Goal: Task Accomplishment & Management: Use online tool/utility

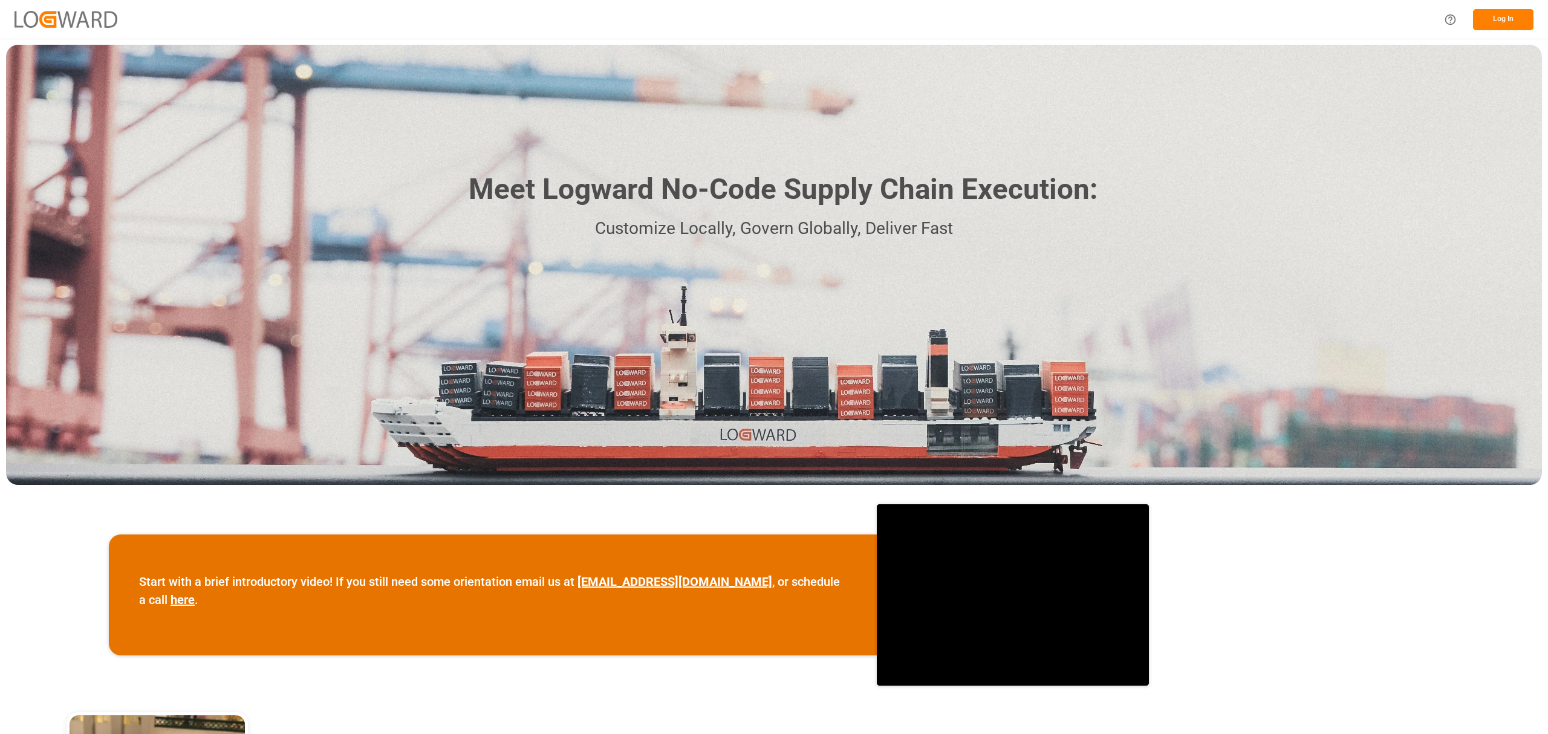
click at [1488, 13] on button "Log In" at bounding box center [1503, 19] width 60 height 21
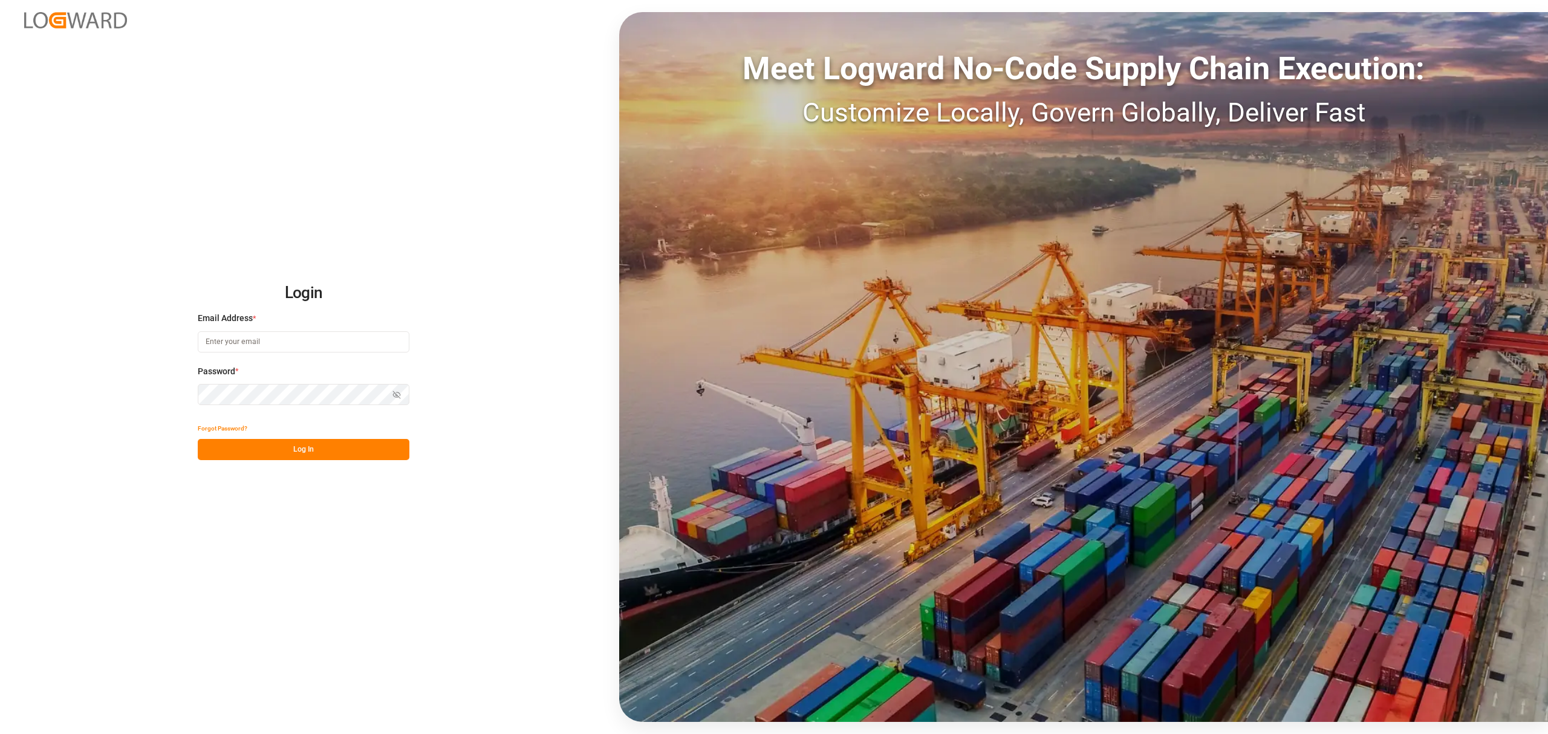
type input "[PERSON_NAME][EMAIL_ADDRESS][PERSON_NAME][DOMAIN_NAME]"
click at [262, 448] on button "Log In" at bounding box center [304, 449] width 212 height 21
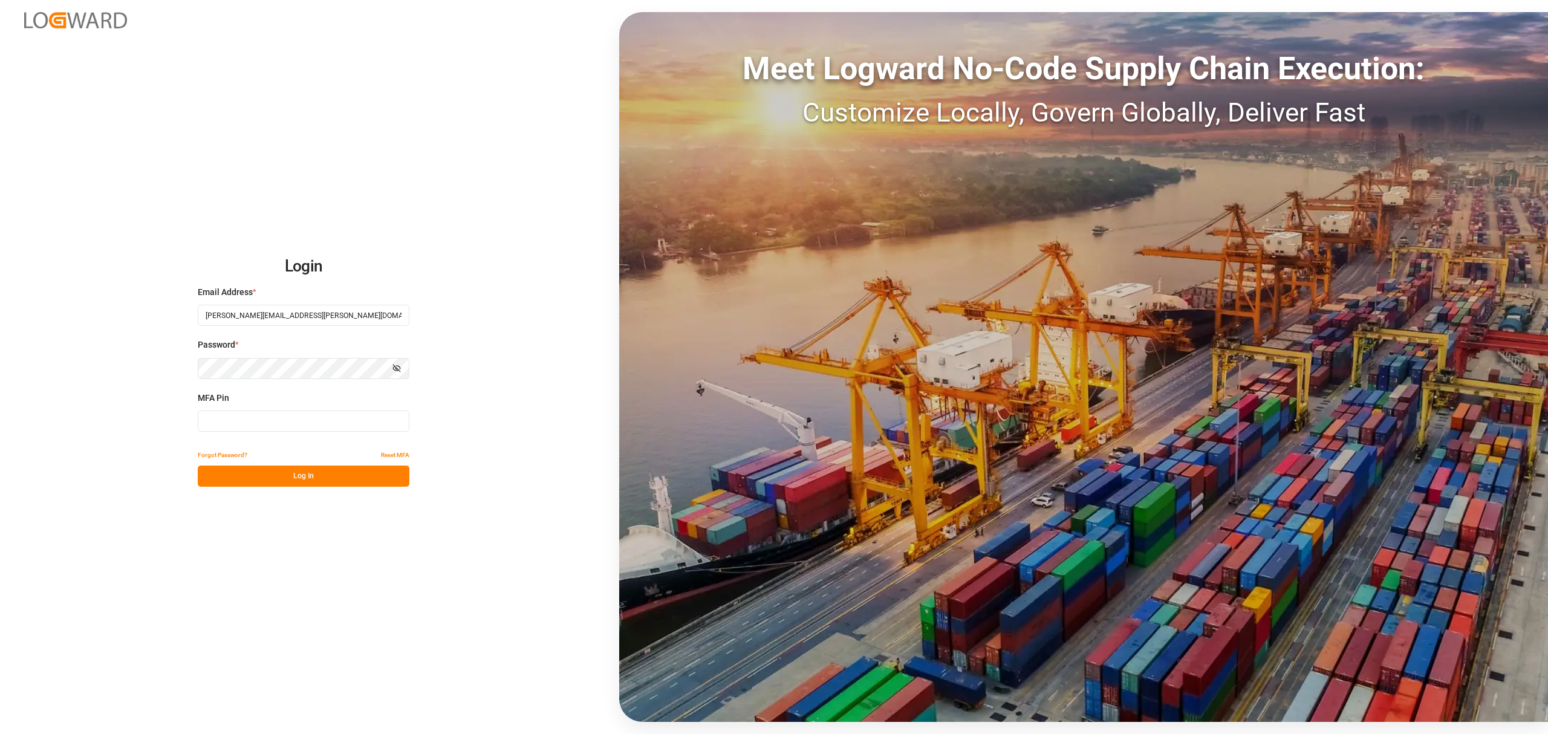
click at [253, 416] on input at bounding box center [304, 421] width 212 height 21
type input "465242"
click at [265, 473] on button "Log In" at bounding box center [304, 476] width 212 height 21
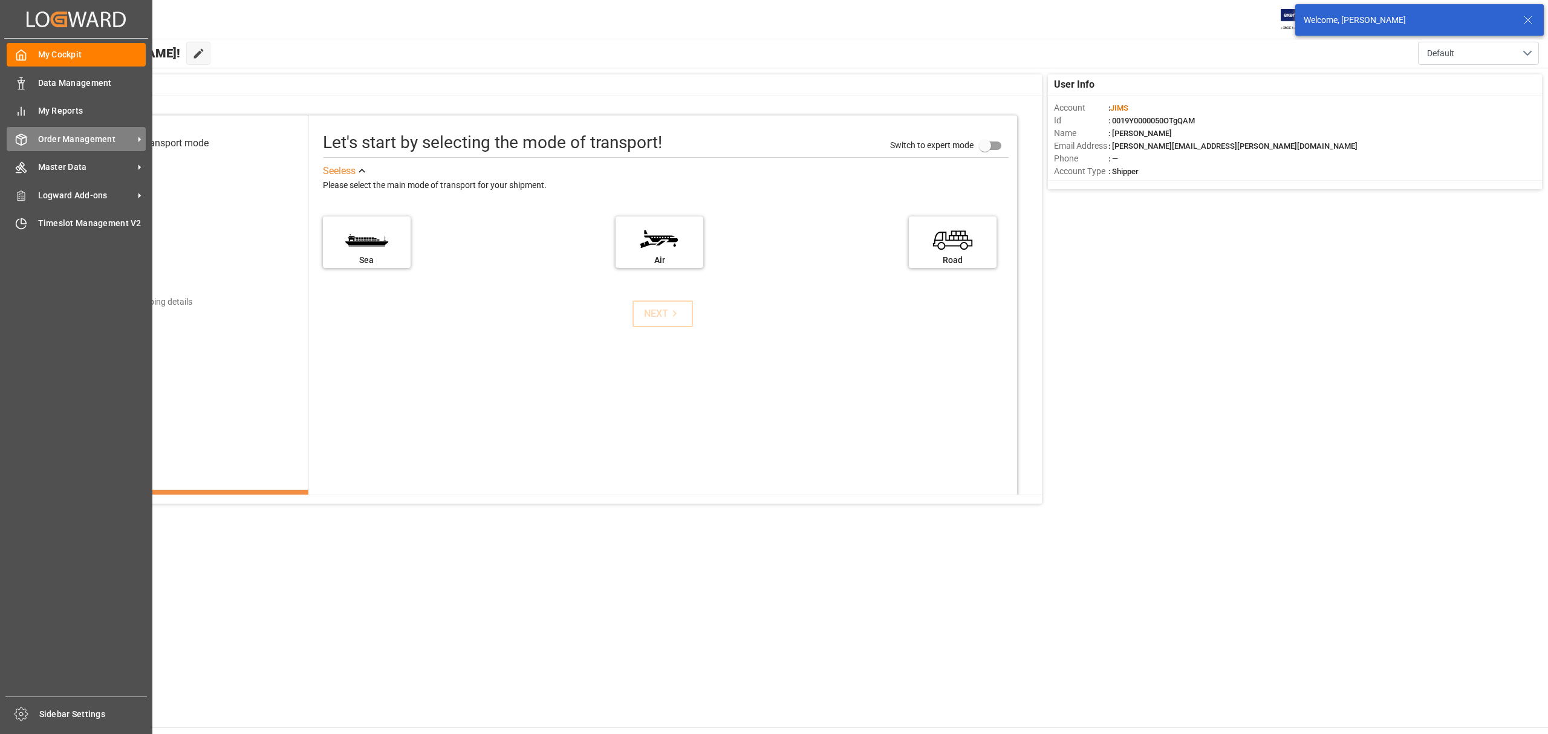
click at [68, 131] on div "Order Management Order Management" at bounding box center [76, 139] width 139 height 24
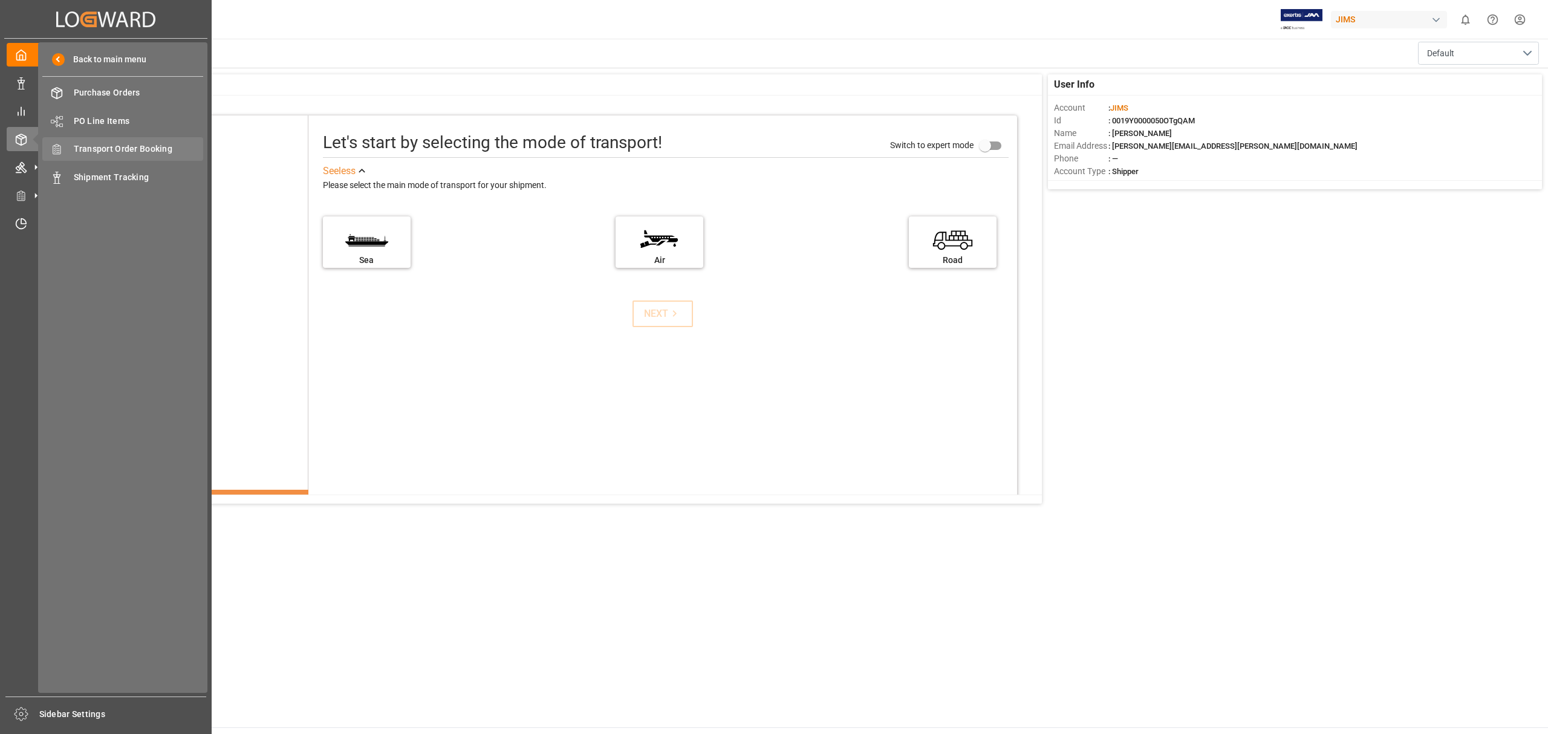
click at [135, 151] on span "Transport Order Booking" at bounding box center [139, 149] width 130 height 13
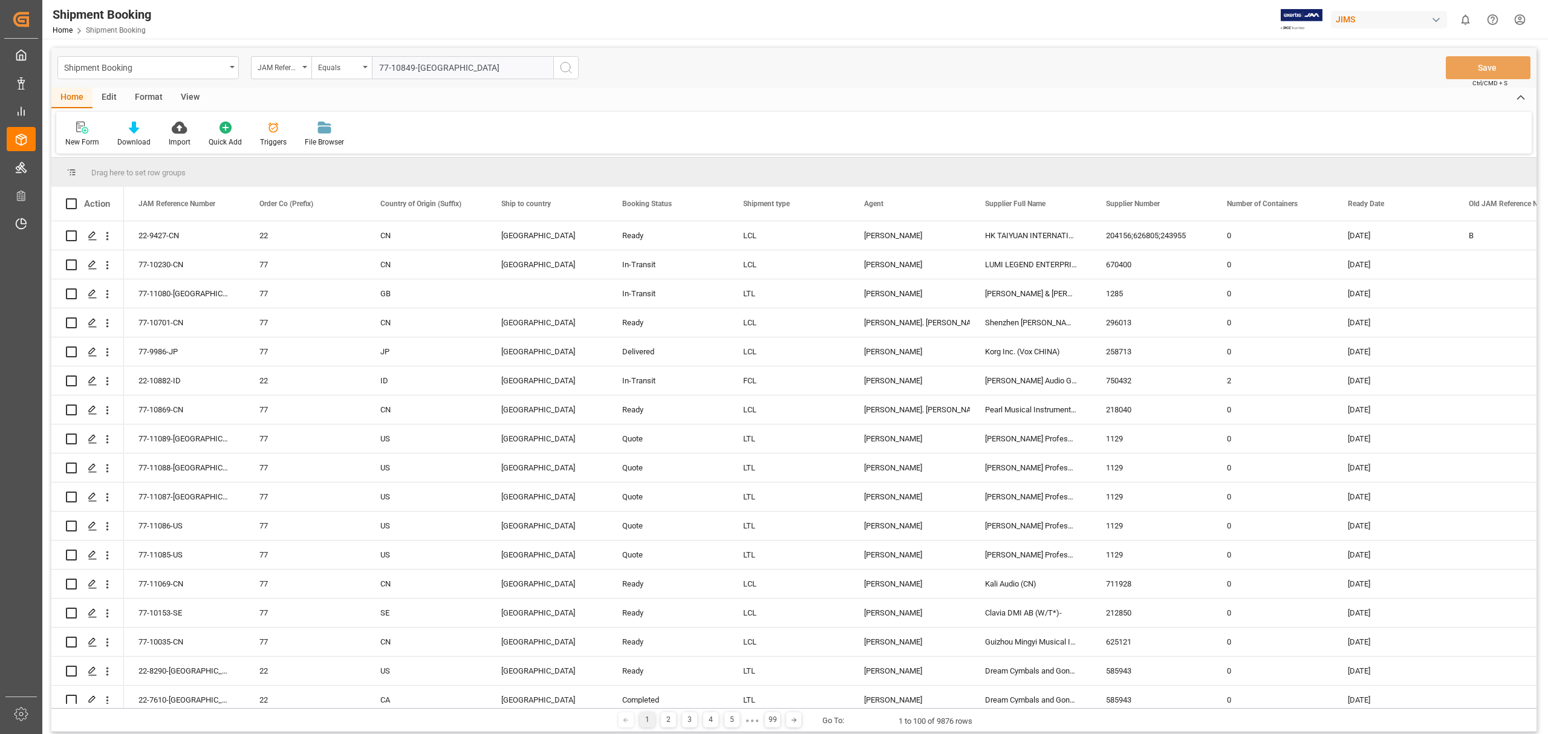
type input "77-10849-[GEOGRAPHIC_DATA]"
click at [569, 70] on circle "search button" at bounding box center [566, 67] width 10 height 10
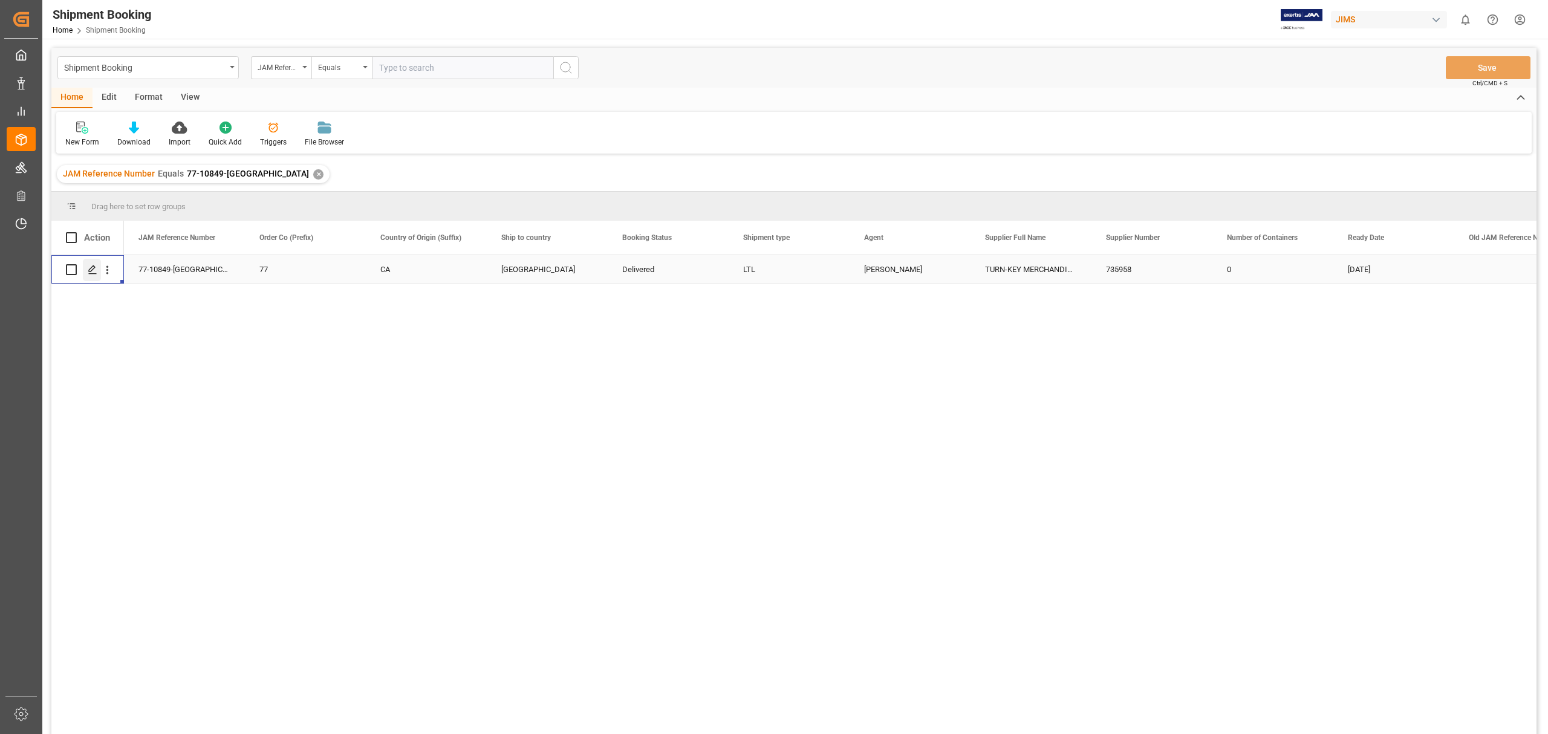
click at [92, 267] on polygon "Press SPACE to select this row." at bounding box center [92, 269] width 6 height 6
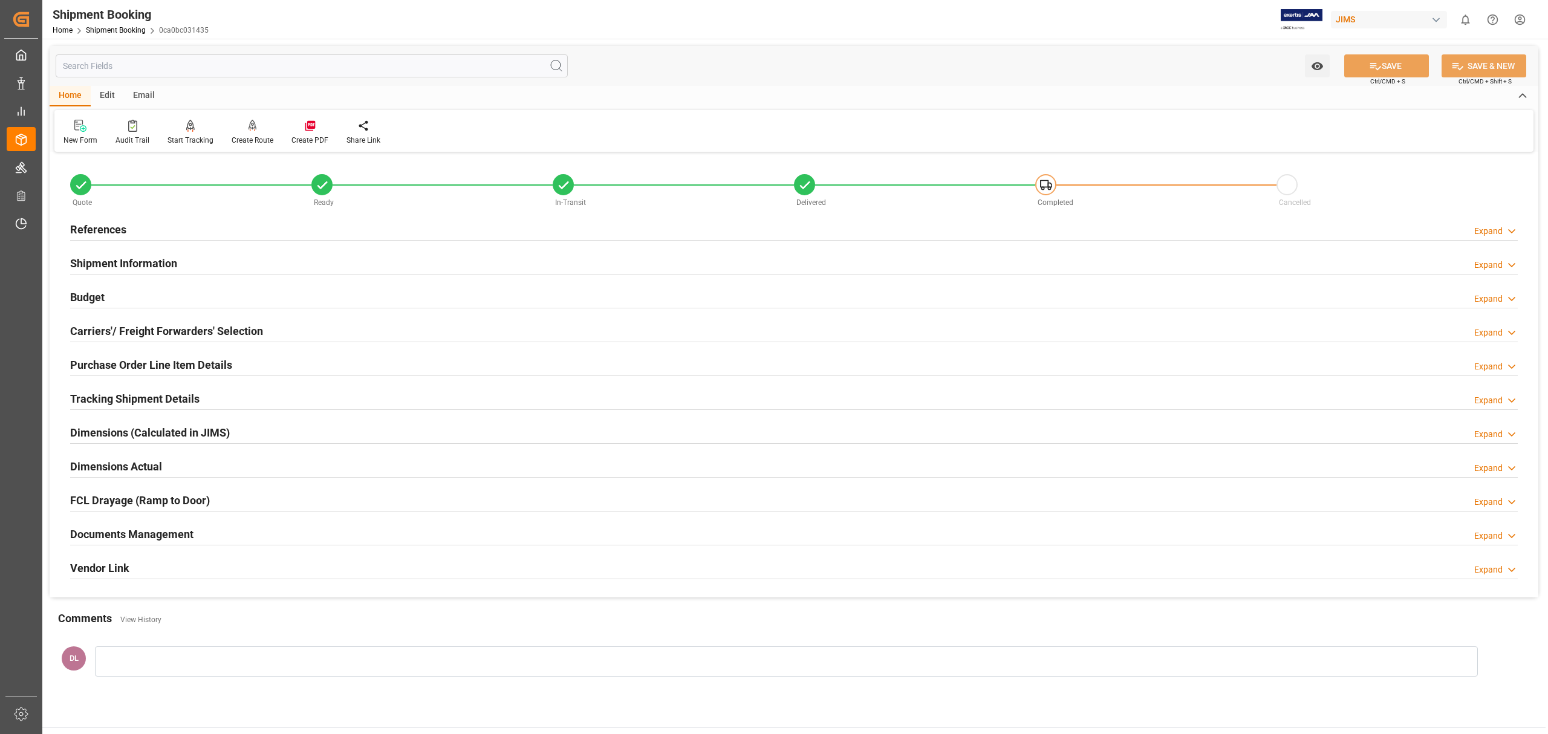
click at [336, 535] on div "Documents Management Expand" at bounding box center [794, 533] width 1448 height 23
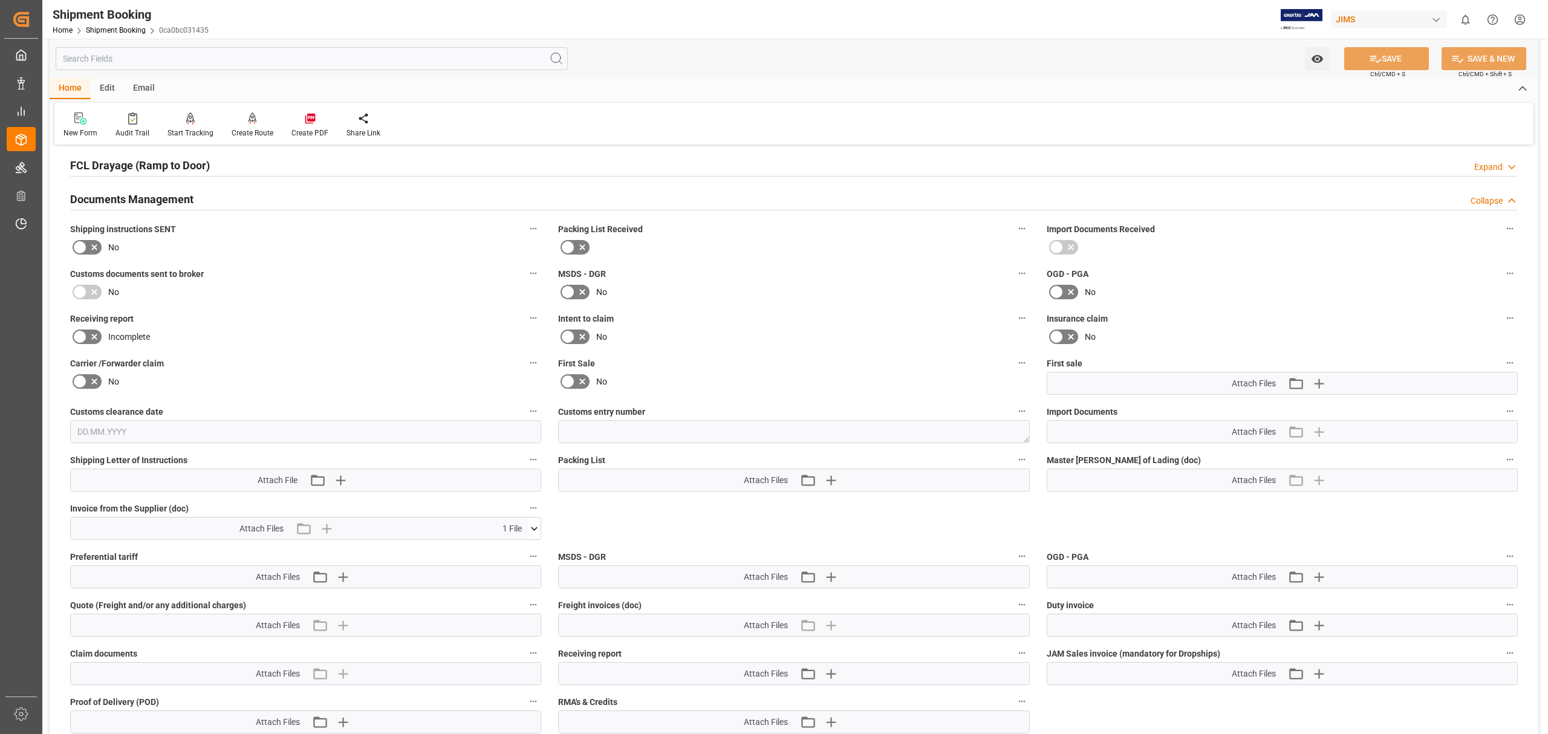
scroll to position [403, 0]
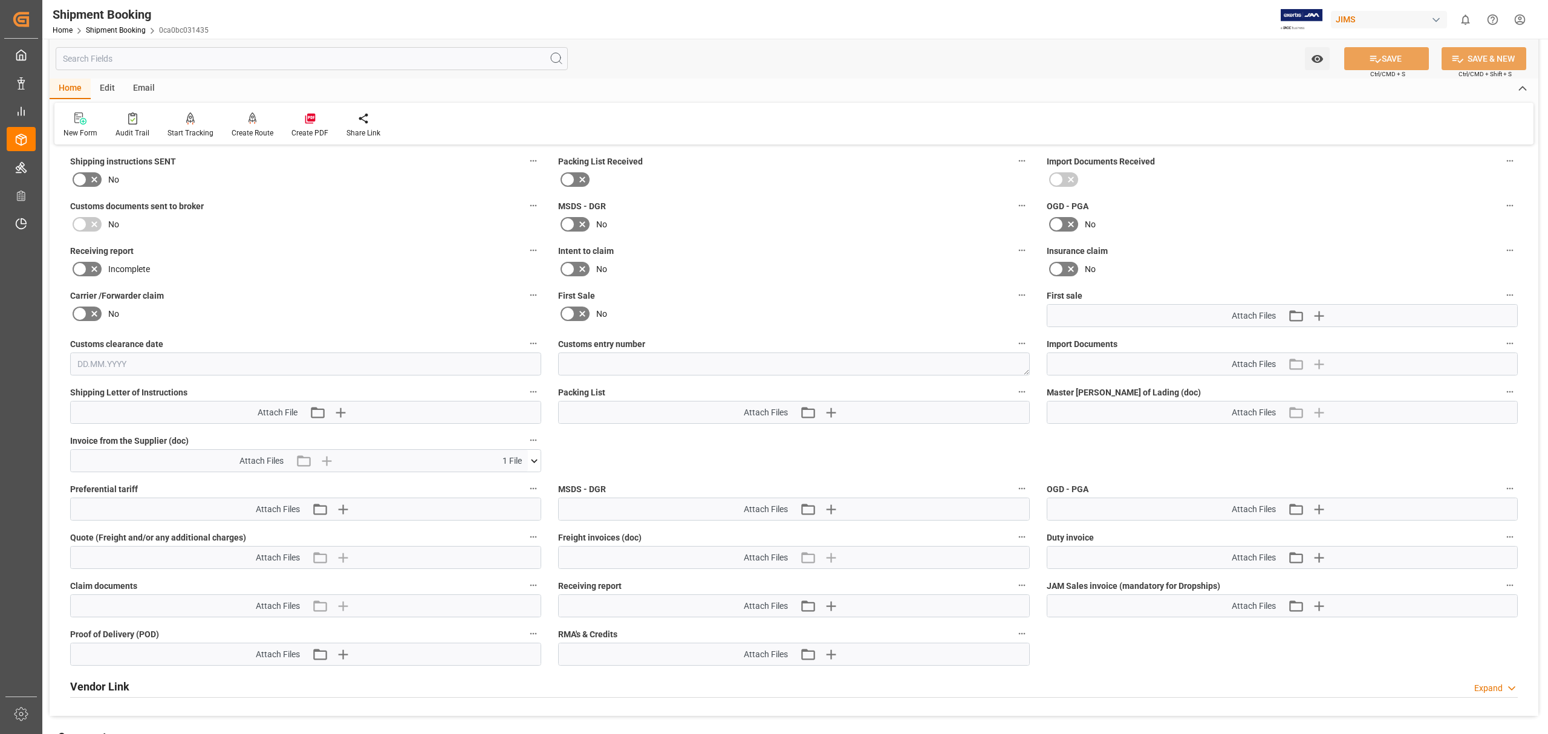
click at [532, 460] on icon at bounding box center [535, 461] width 7 height 4
click at [530, 480] on icon at bounding box center [527, 483] width 13 height 13
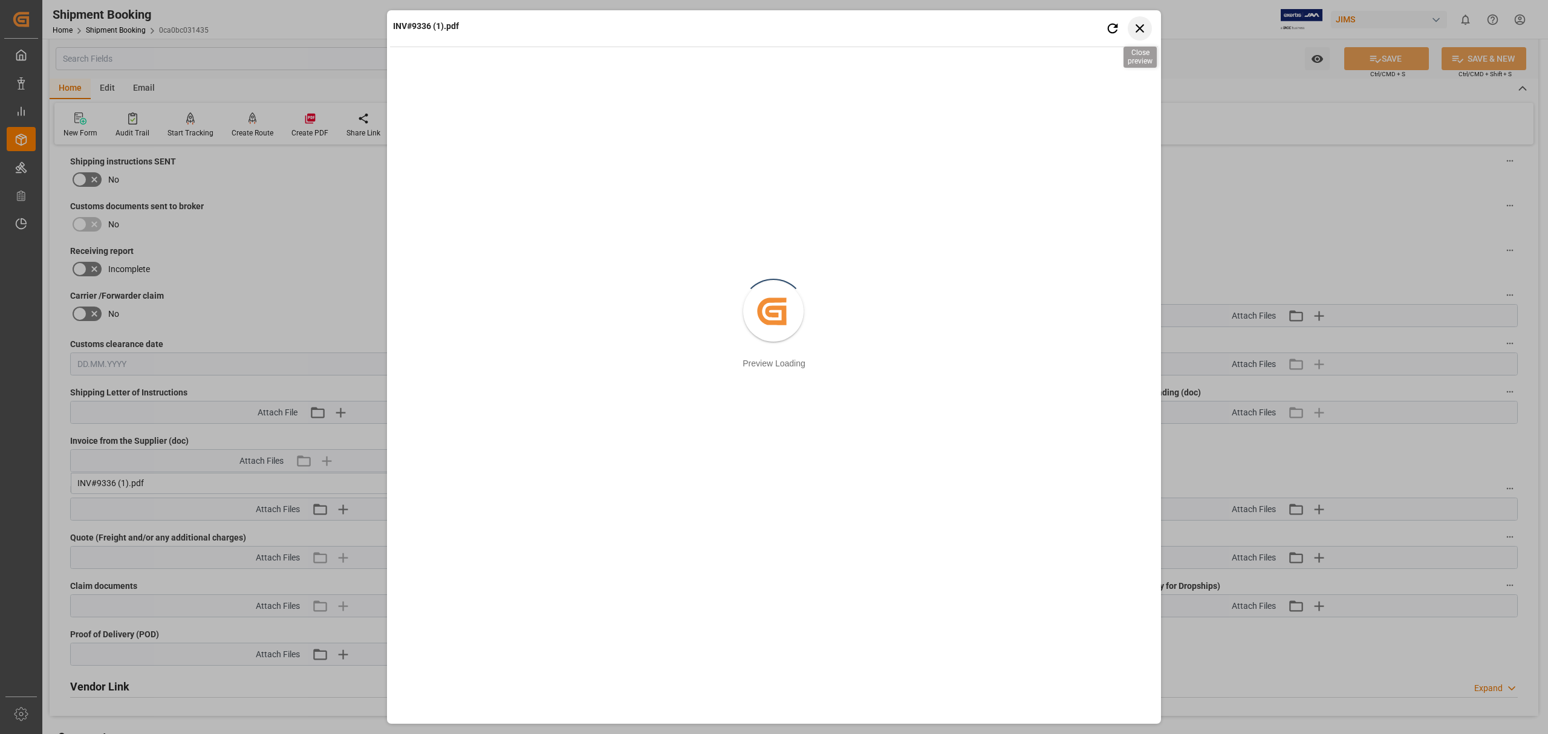
click at [1140, 23] on icon "button" at bounding box center [1140, 28] width 15 height 15
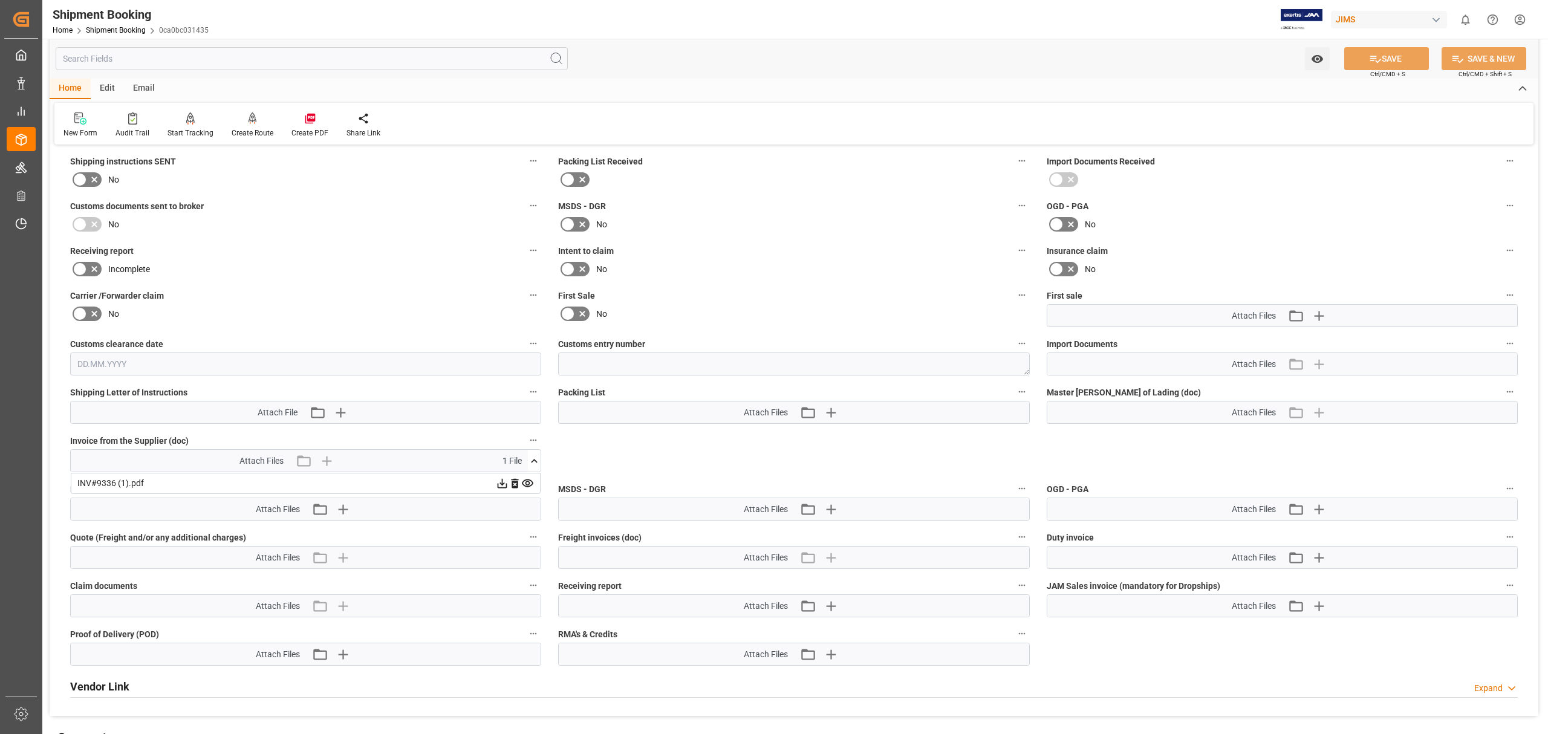
click at [498, 487] on icon at bounding box center [503, 484] width 10 height 10
click at [119, 30] on link "Shipment Booking" at bounding box center [116, 30] width 60 height 8
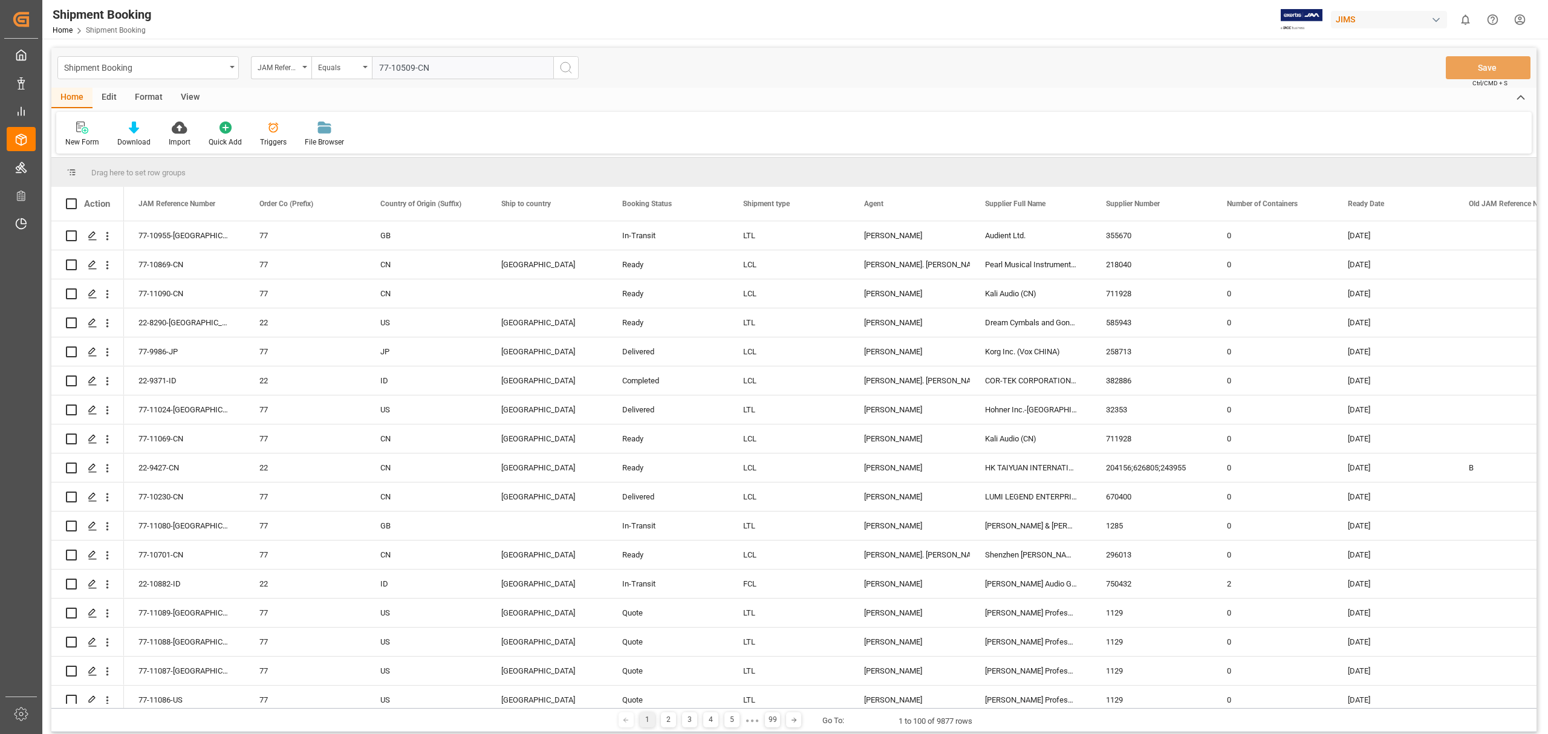
type input "77-10509-CN"
click at [571, 64] on icon "search button" at bounding box center [566, 67] width 15 height 15
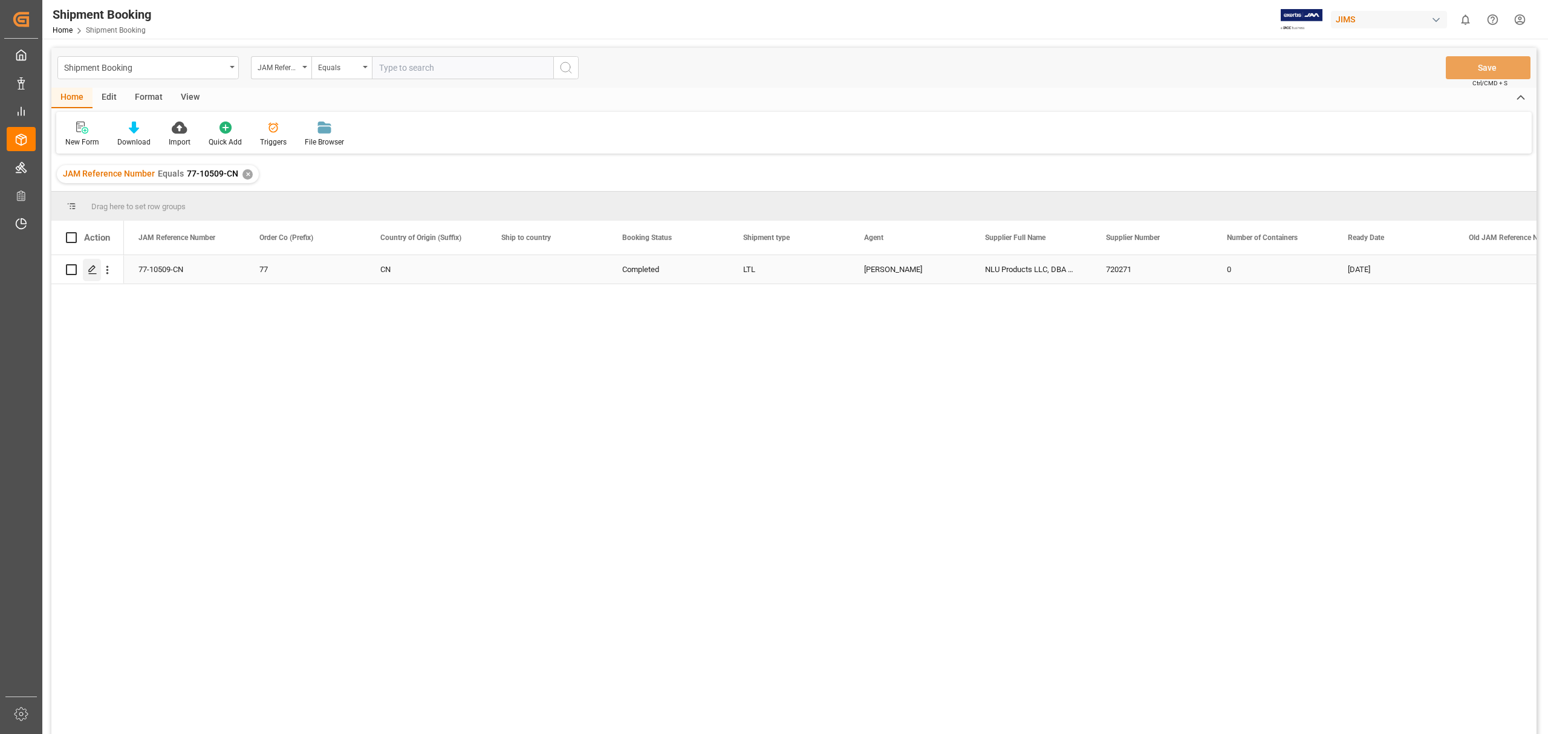
click at [90, 272] on icon "Press SPACE to select this row." at bounding box center [93, 270] width 10 height 10
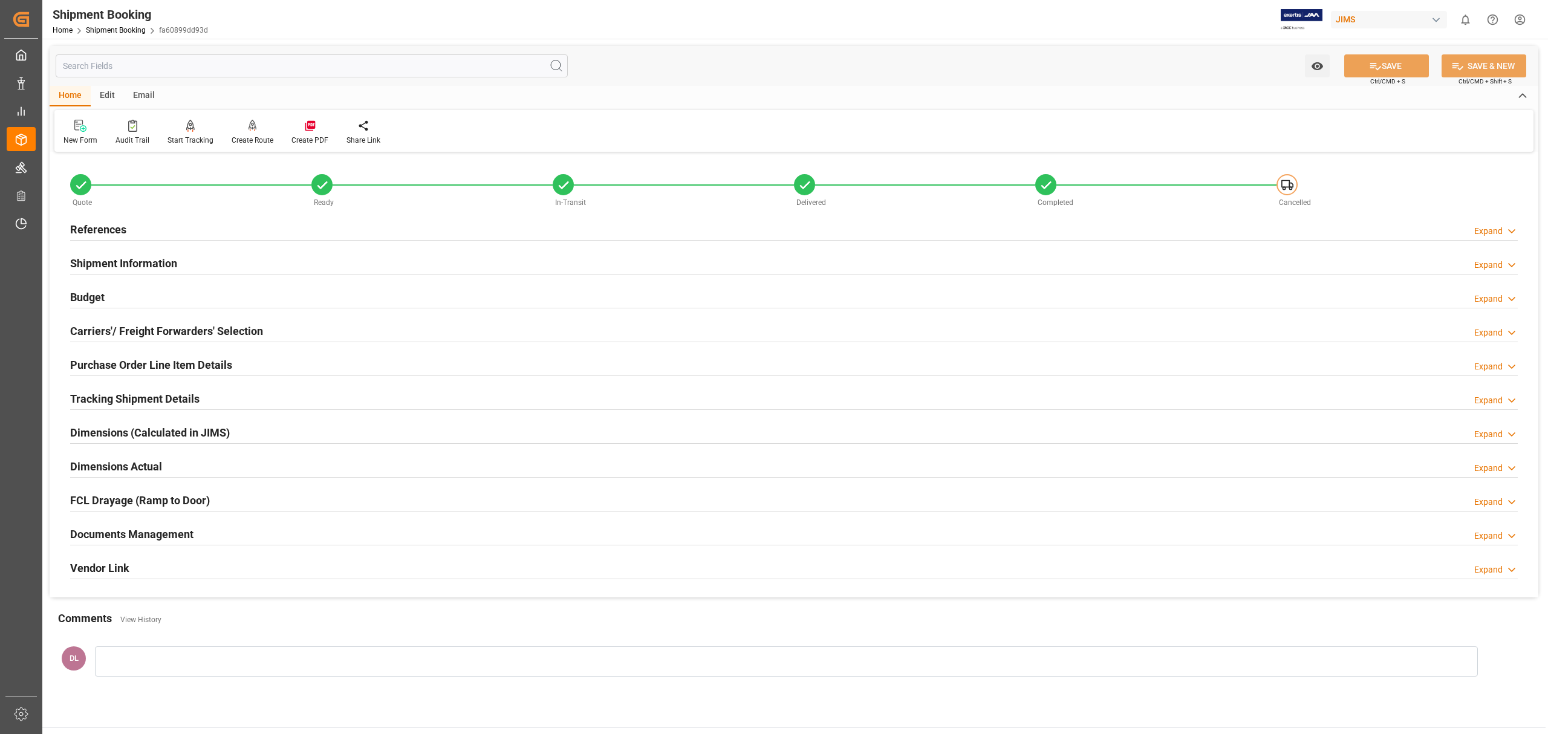
click at [463, 526] on div "Documents Management Expand" at bounding box center [794, 533] width 1448 height 23
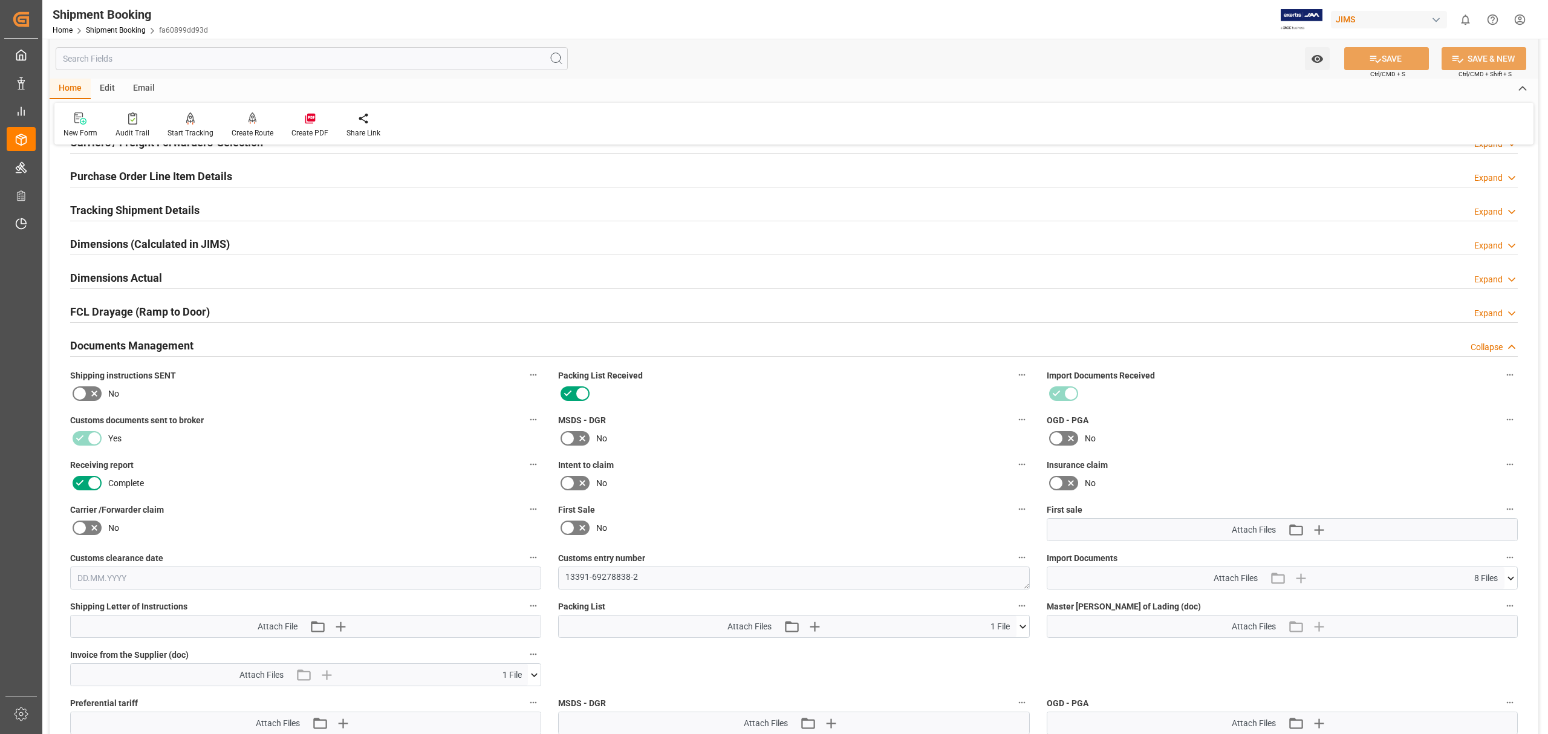
scroll to position [403, 0]
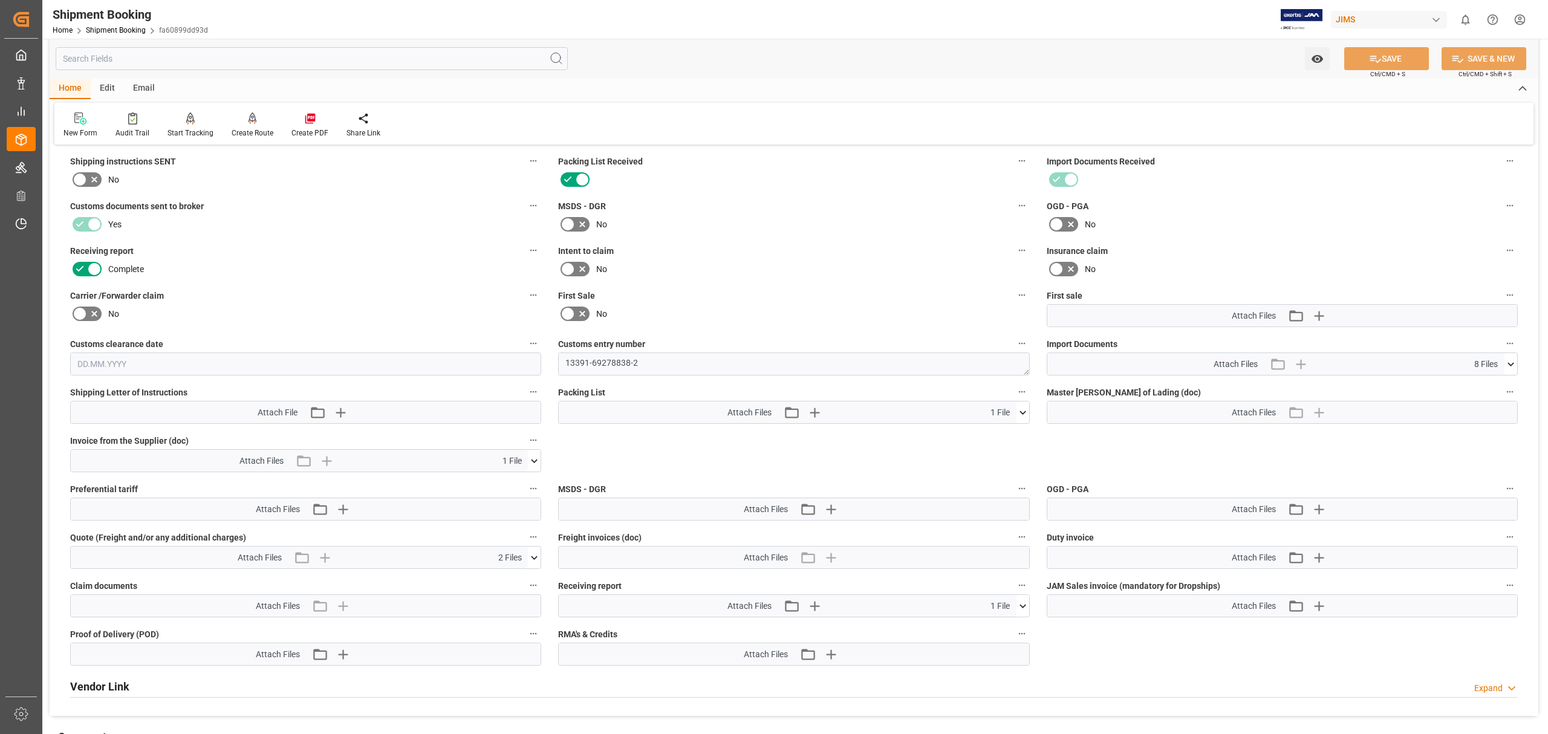
click at [533, 460] on icon at bounding box center [535, 461] width 7 height 4
click at [524, 483] on icon at bounding box center [527, 483] width 13 height 13
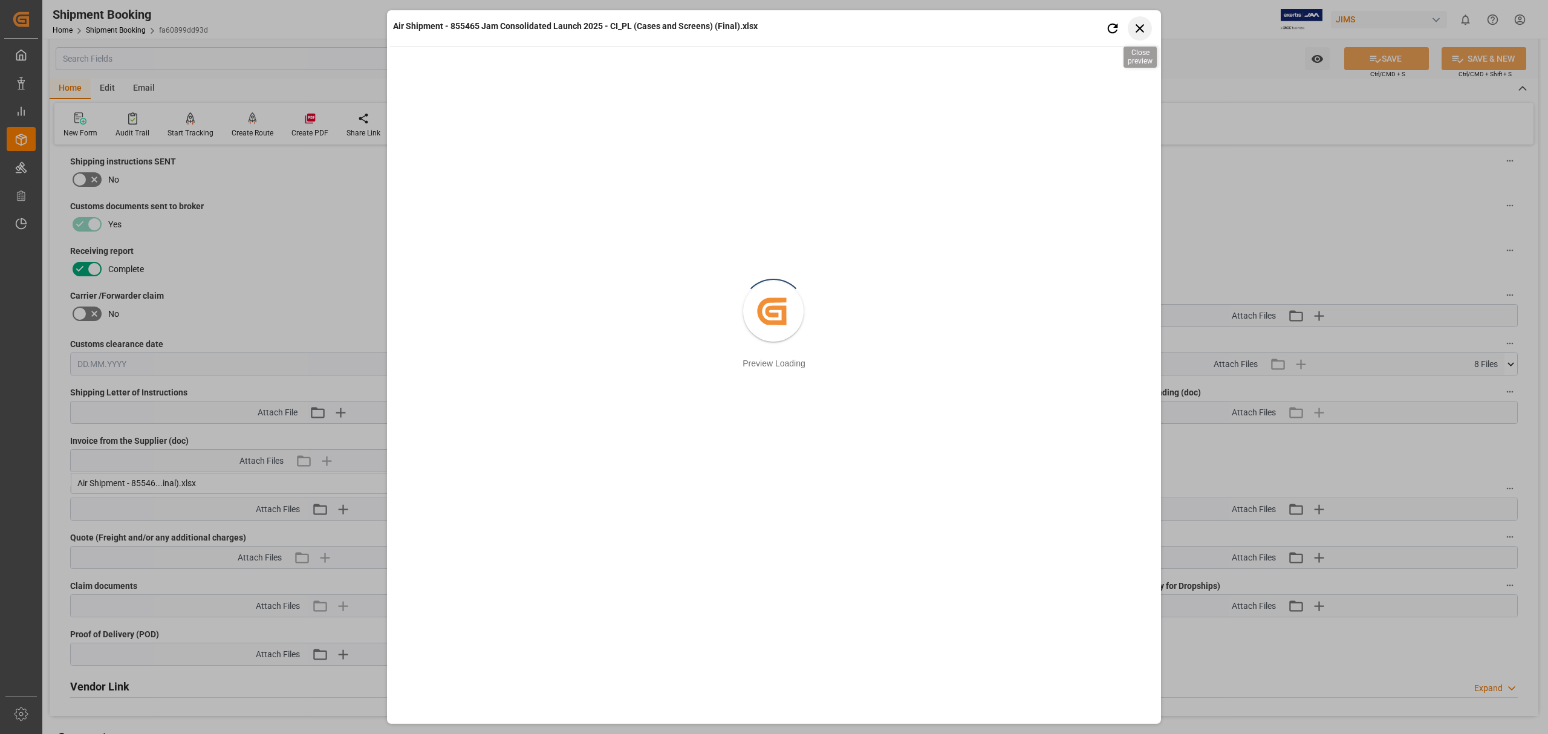
click at [1138, 30] on icon "button" at bounding box center [1140, 28] width 15 height 15
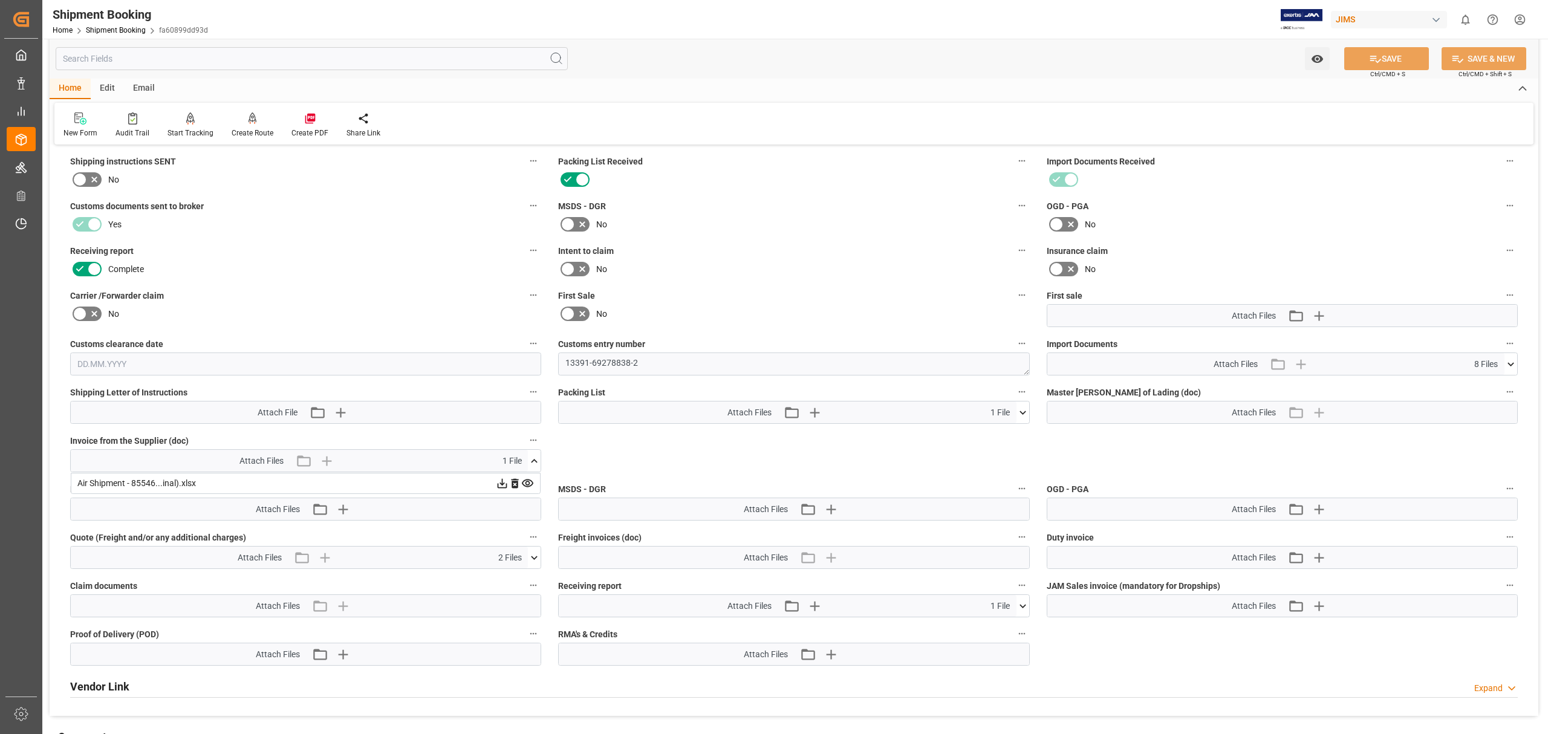
click at [499, 481] on icon at bounding box center [502, 483] width 13 height 13
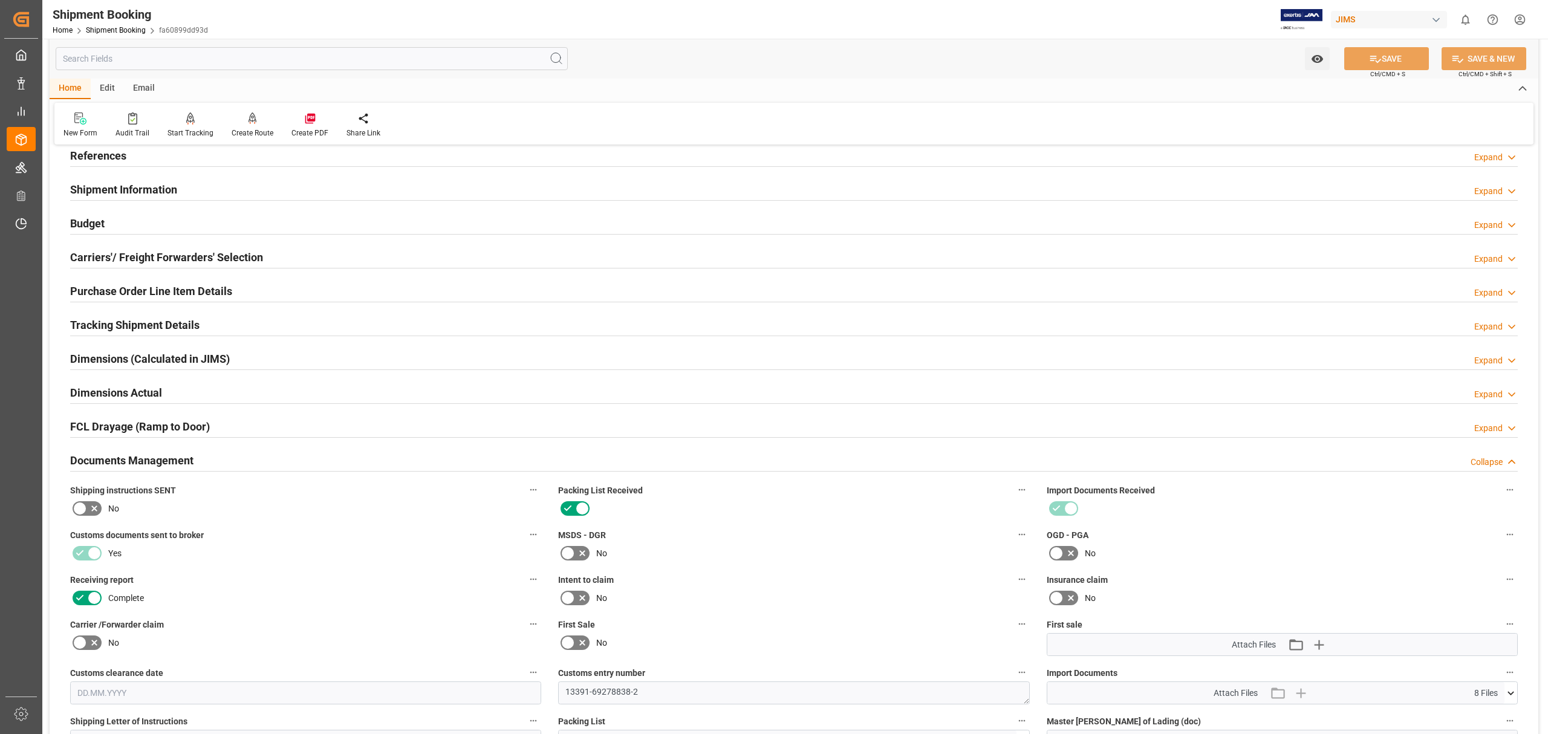
scroll to position [0, 0]
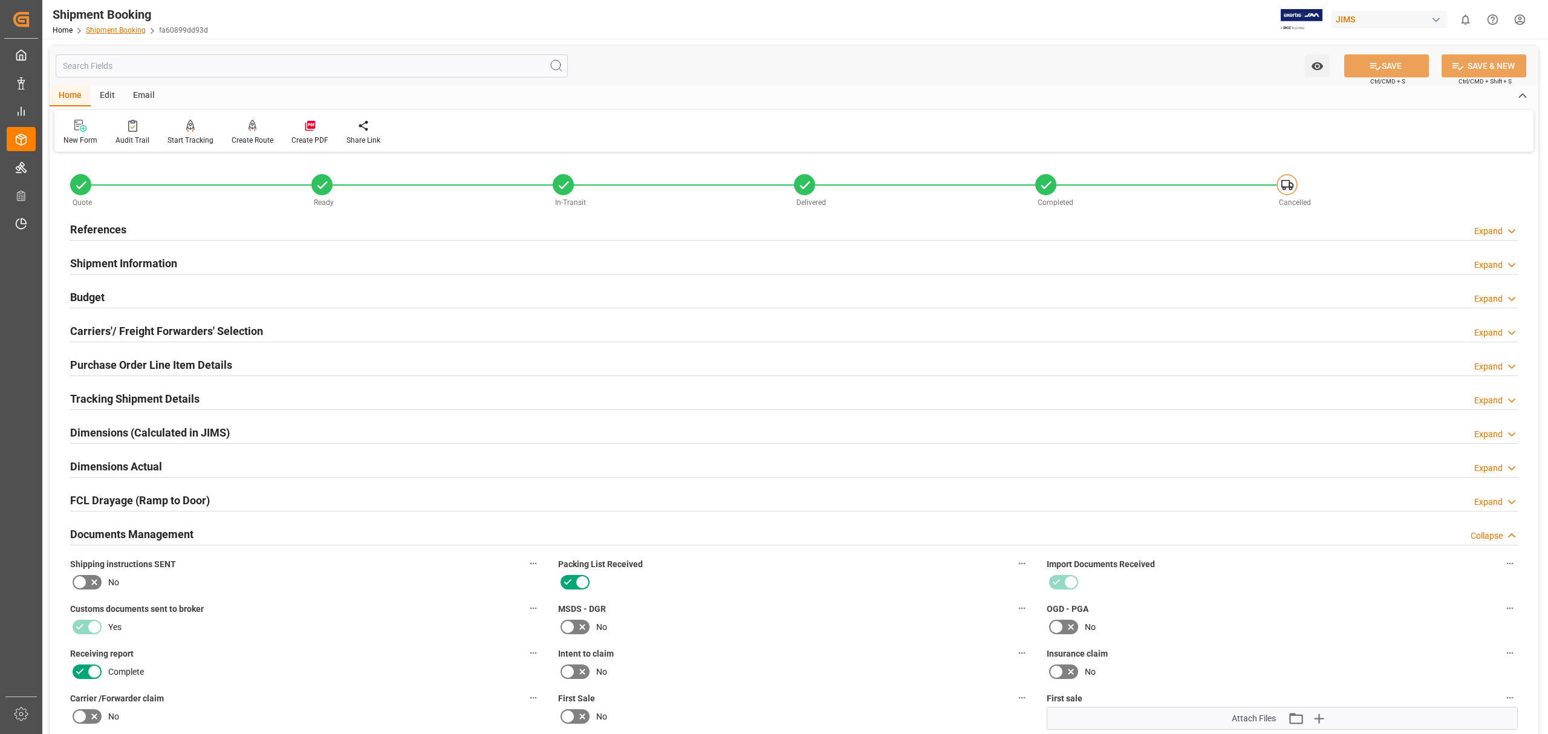
click at [125, 28] on link "Shipment Booking" at bounding box center [116, 30] width 60 height 8
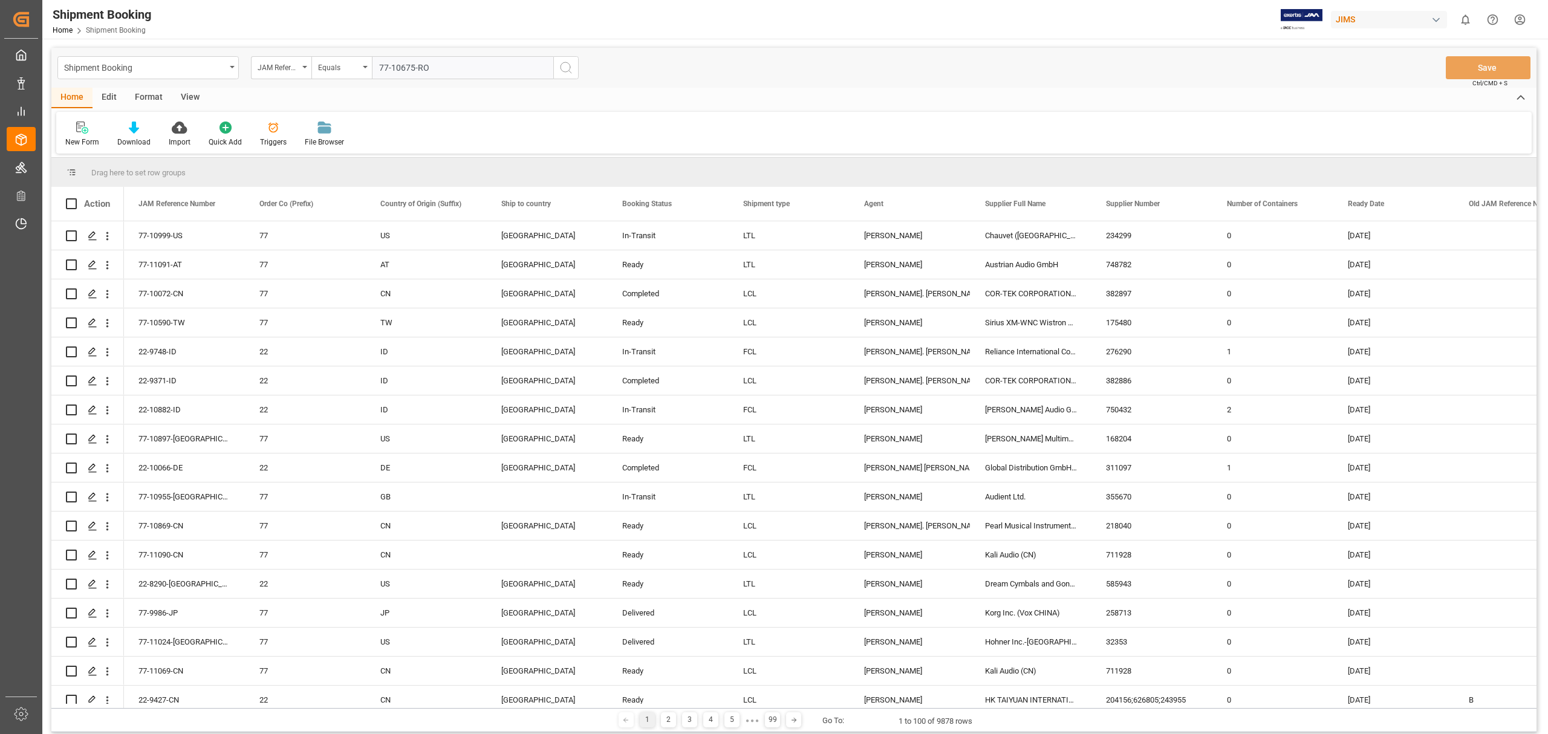
type input "77-10675-RO"
click at [571, 65] on icon "search button" at bounding box center [566, 67] width 15 height 15
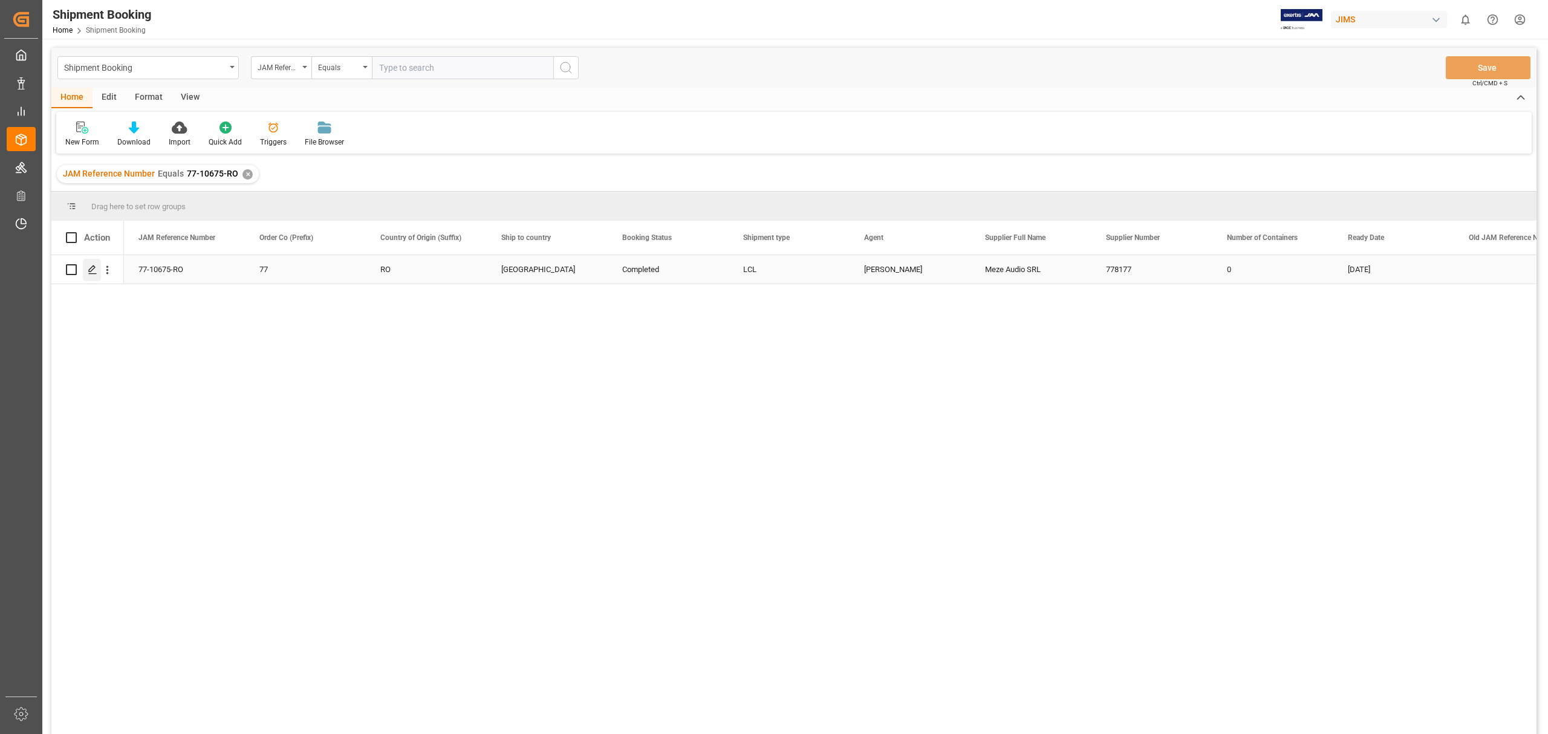
click at [93, 276] on div "Press SPACE to select this row." at bounding box center [92, 270] width 18 height 22
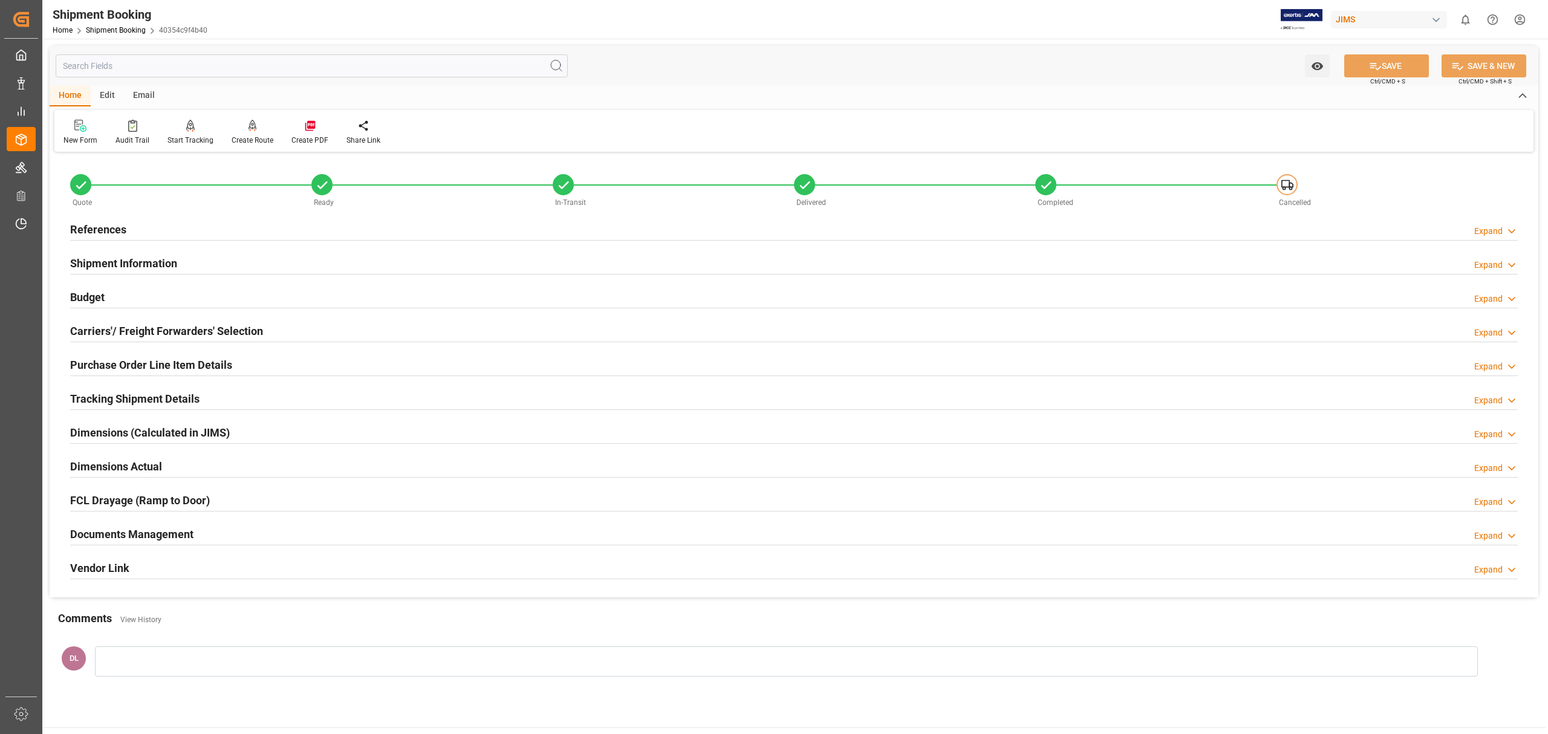
click at [209, 533] on div "Documents Management Expand" at bounding box center [794, 533] width 1448 height 23
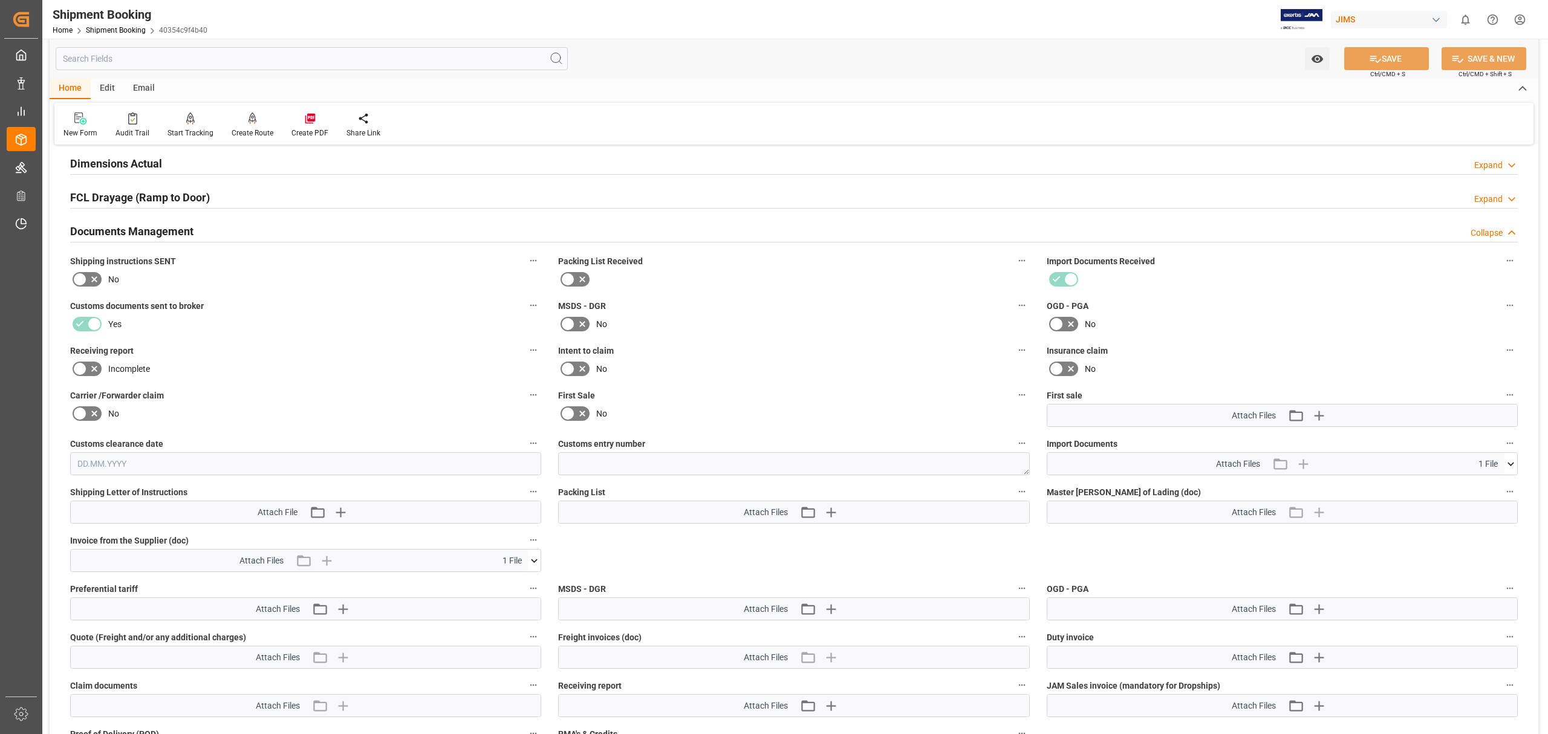
scroll to position [322, 0]
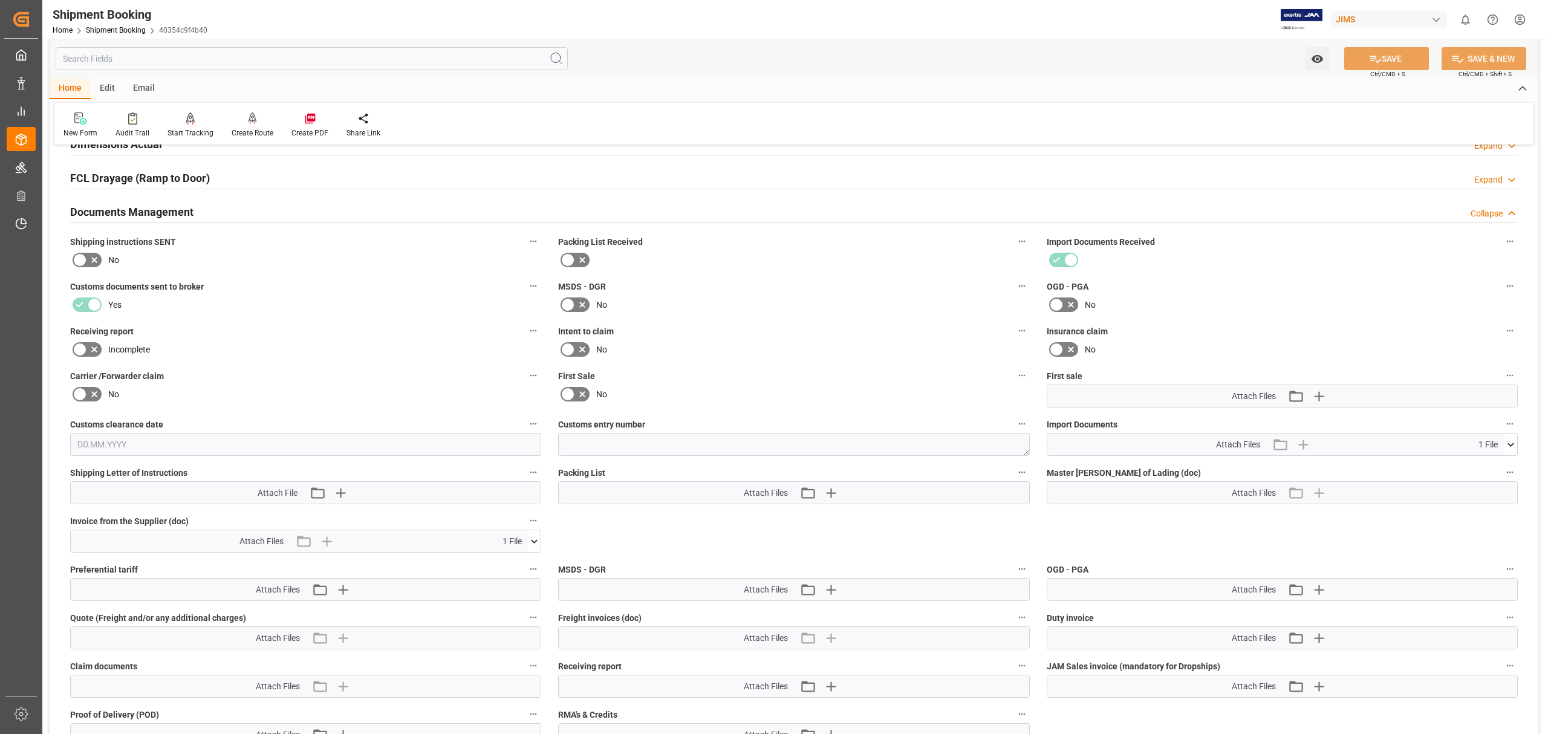
click at [531, 537] on icon at bounding box center [534, 541] width 13 height 13
click at [526, 564] on icon at bounding box center [527, 564] width 13 height 13
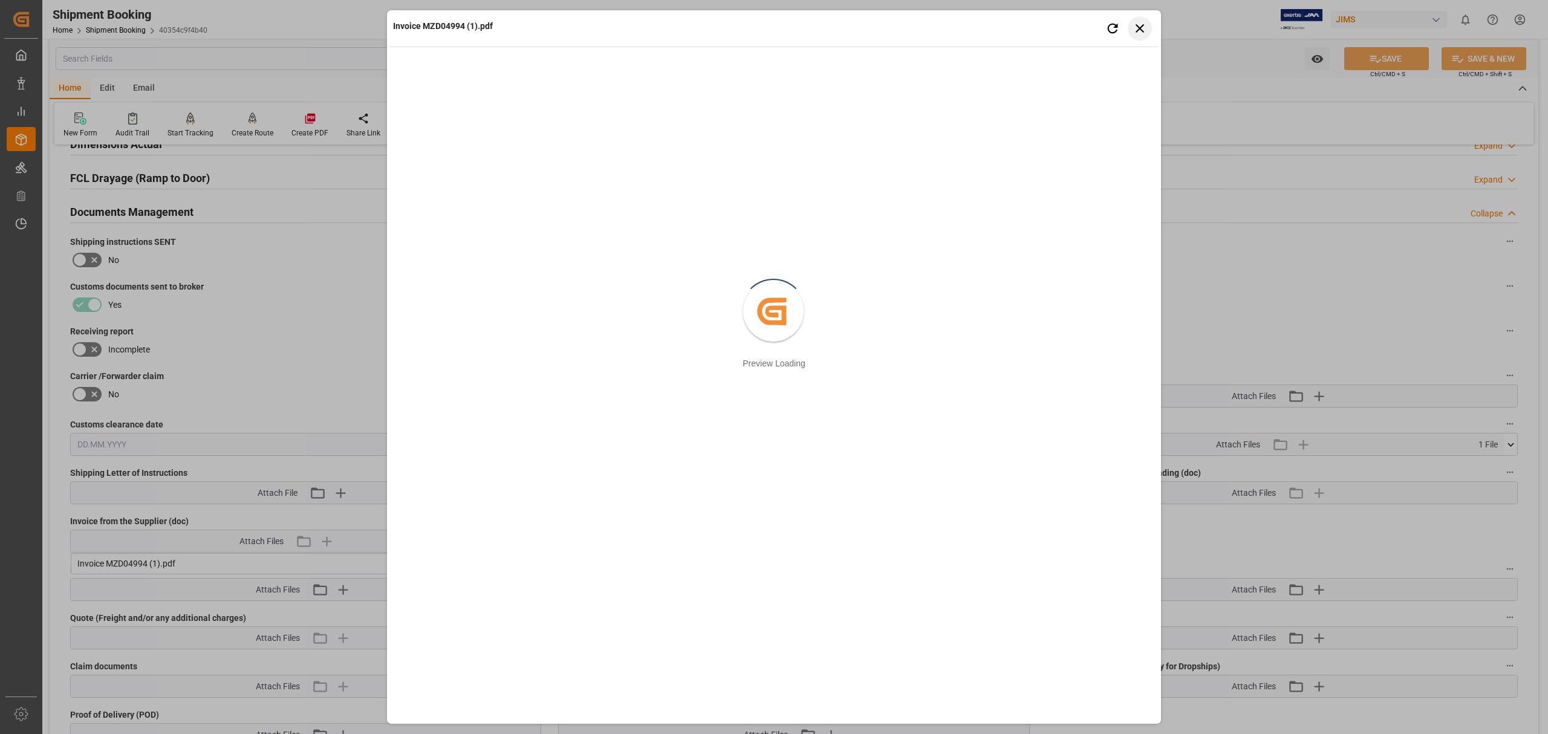
click at [1143, 25] on icon "button" at bounding box center [1140, 28] width 8 height 8
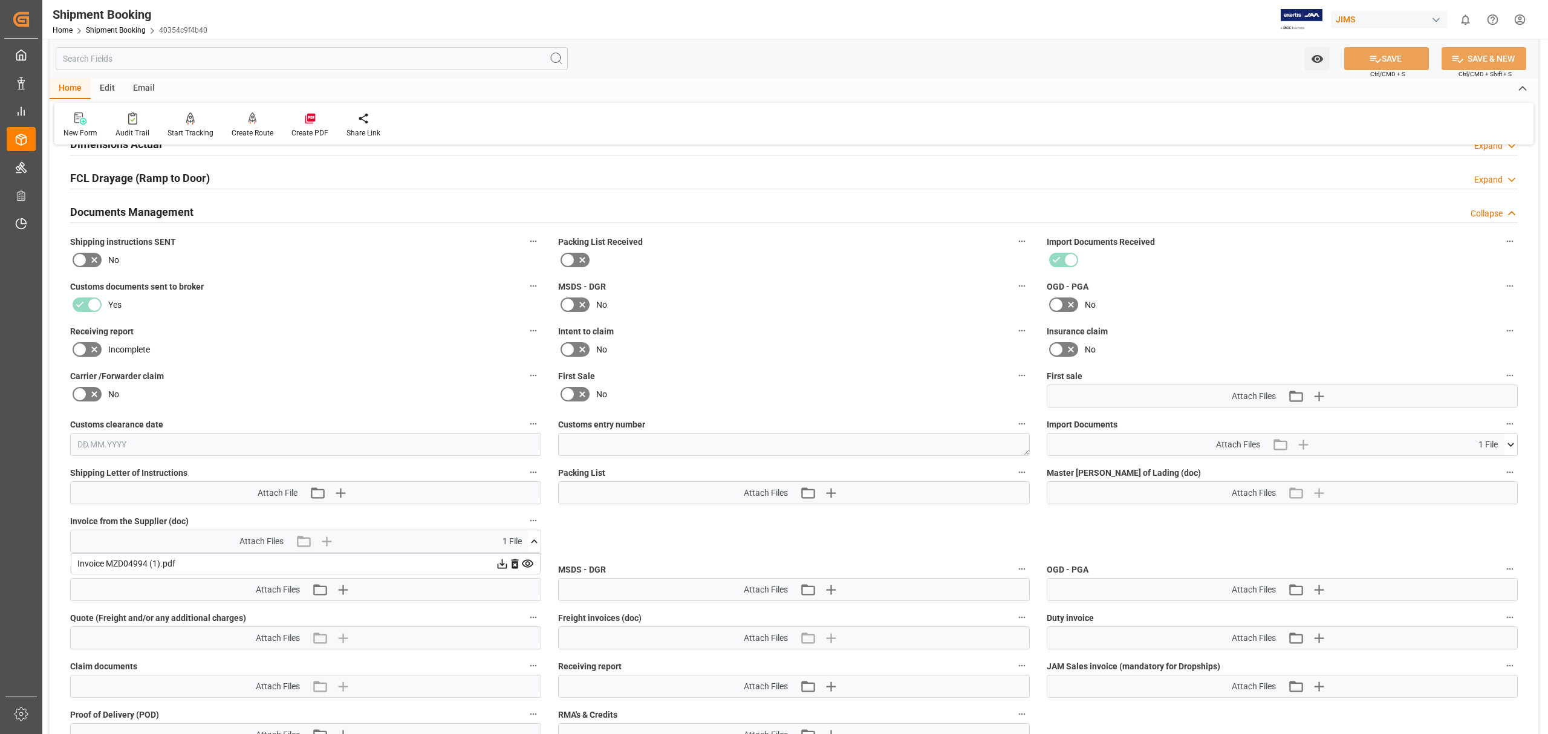
click at [502, 566] on icon at bounding box center [503, 564] width 10 height 10
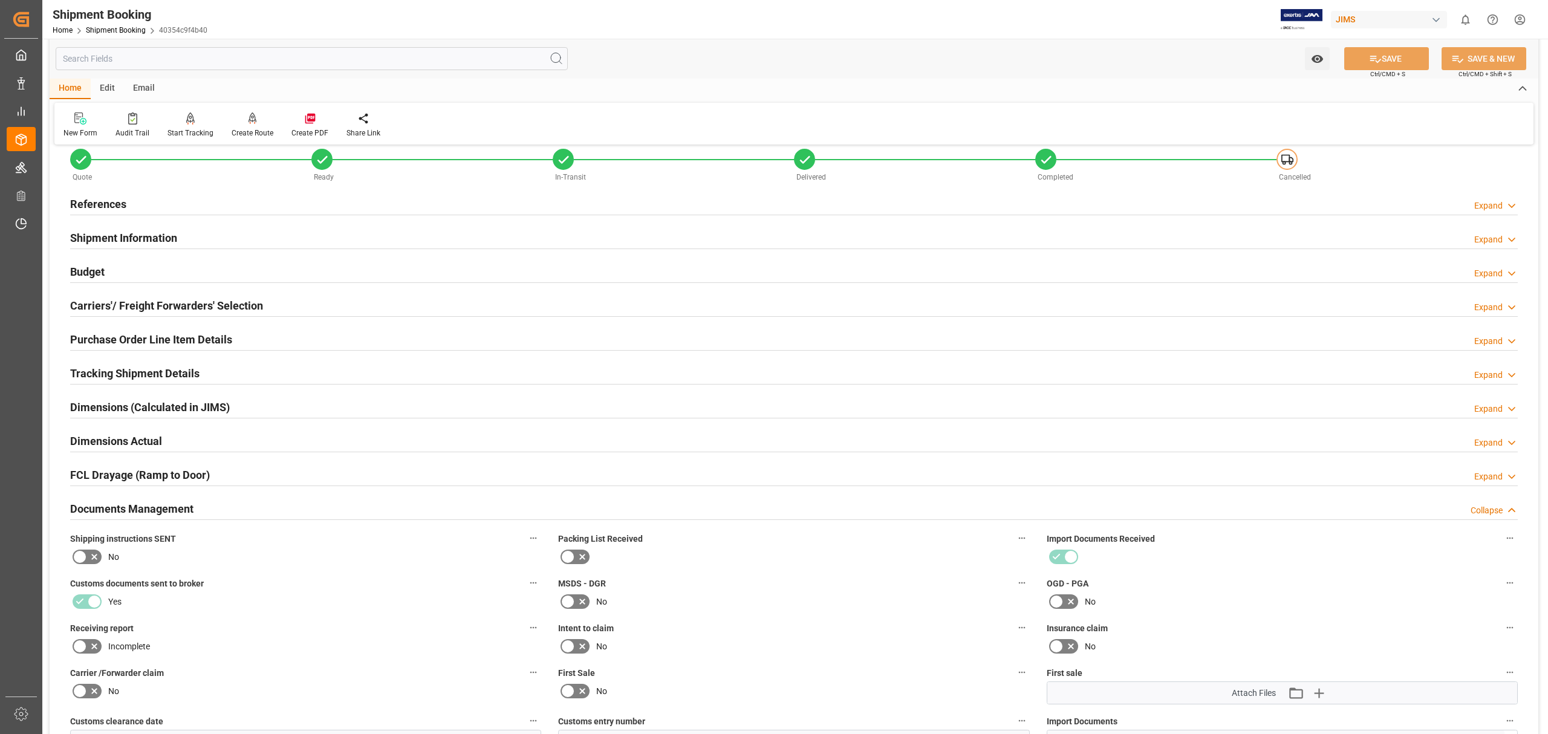
scroll to position [0, 0]
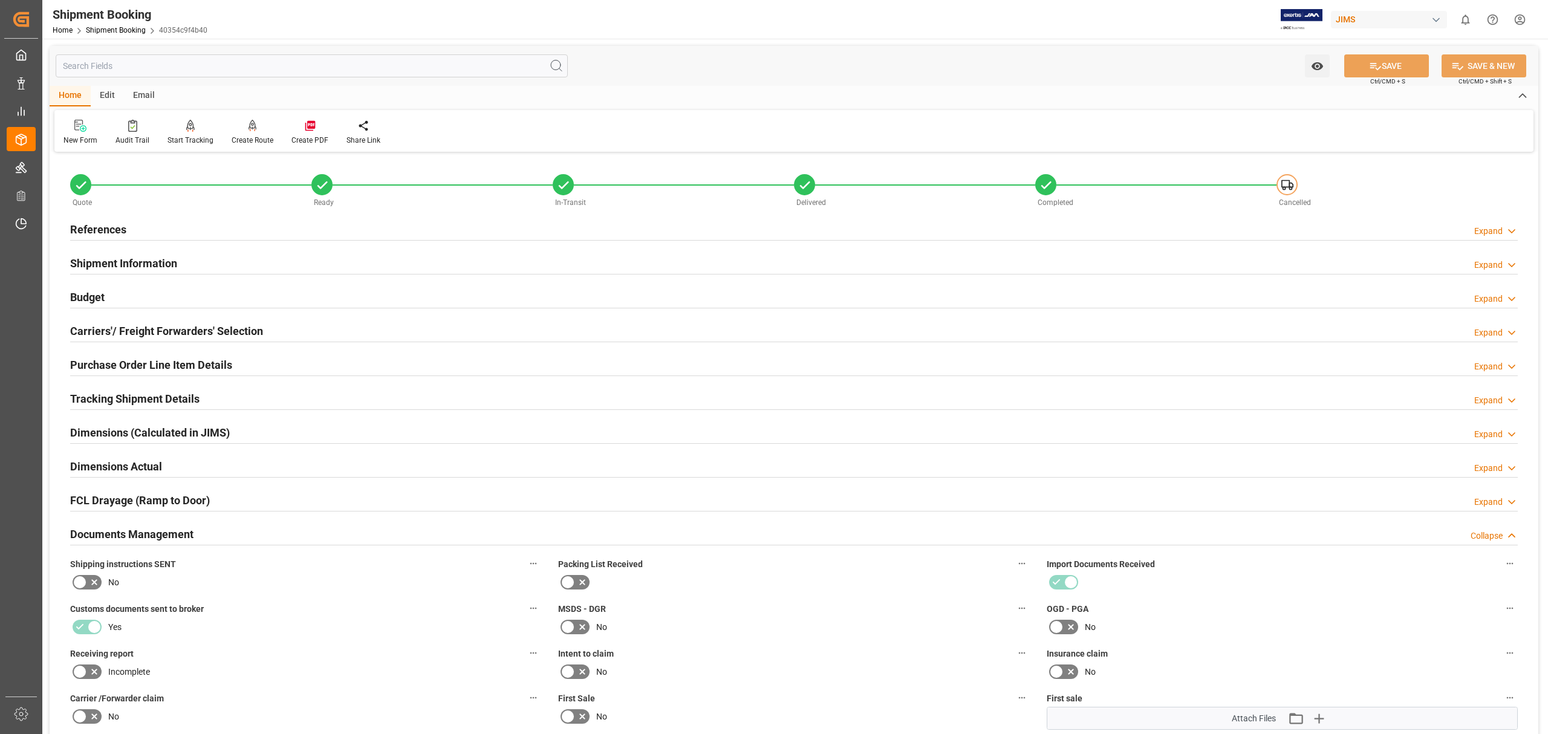
click at [105, 289] on h2 "Budget" at bounding box center [87, 297] width 34 height 16
